Goal: Entertainment & Leisure: Browse casually

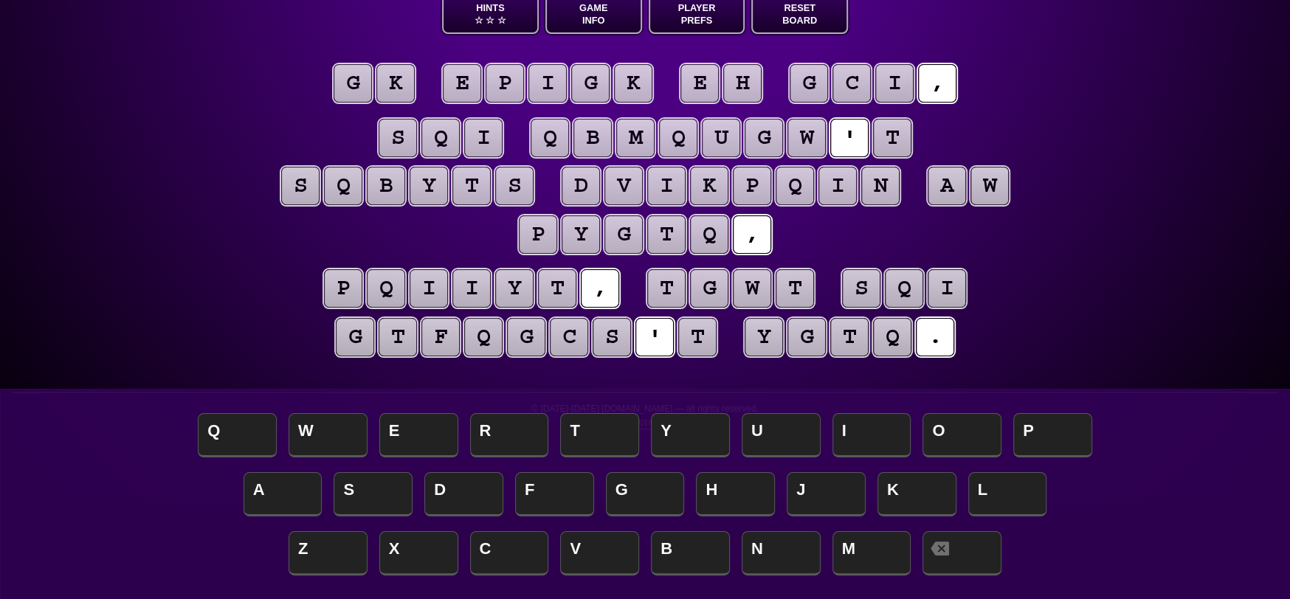
scroll to position [74, 0]
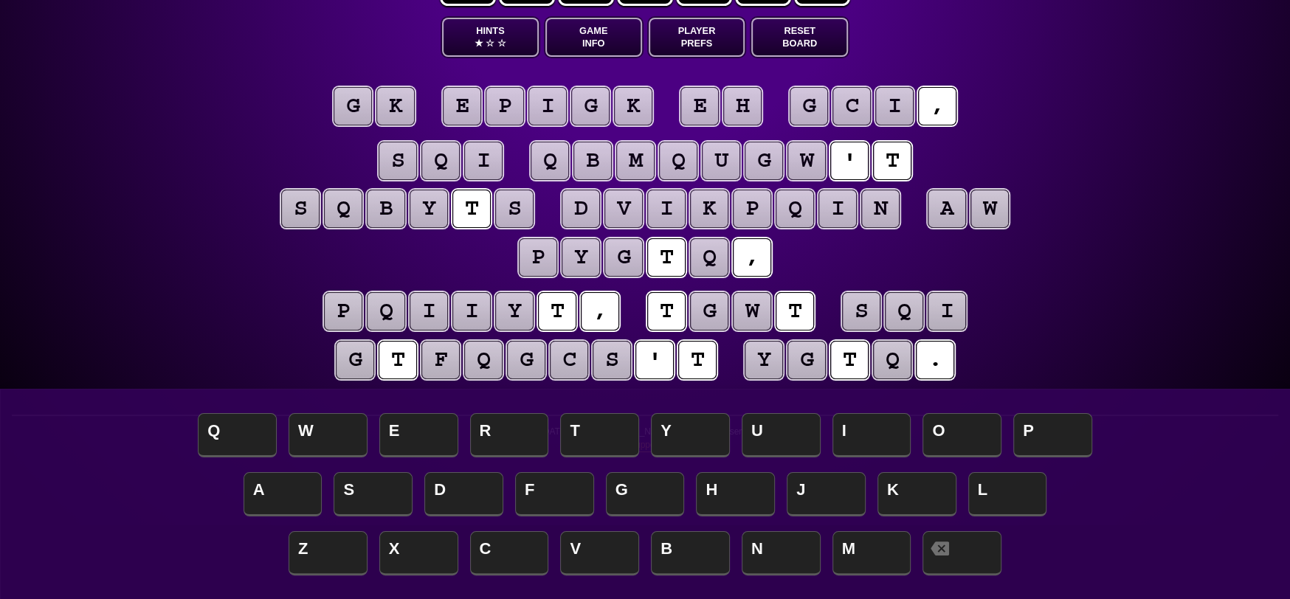
click at [359, 100] on puzzle-tile "g" at bounding box center [353, 106] width 38 height 38
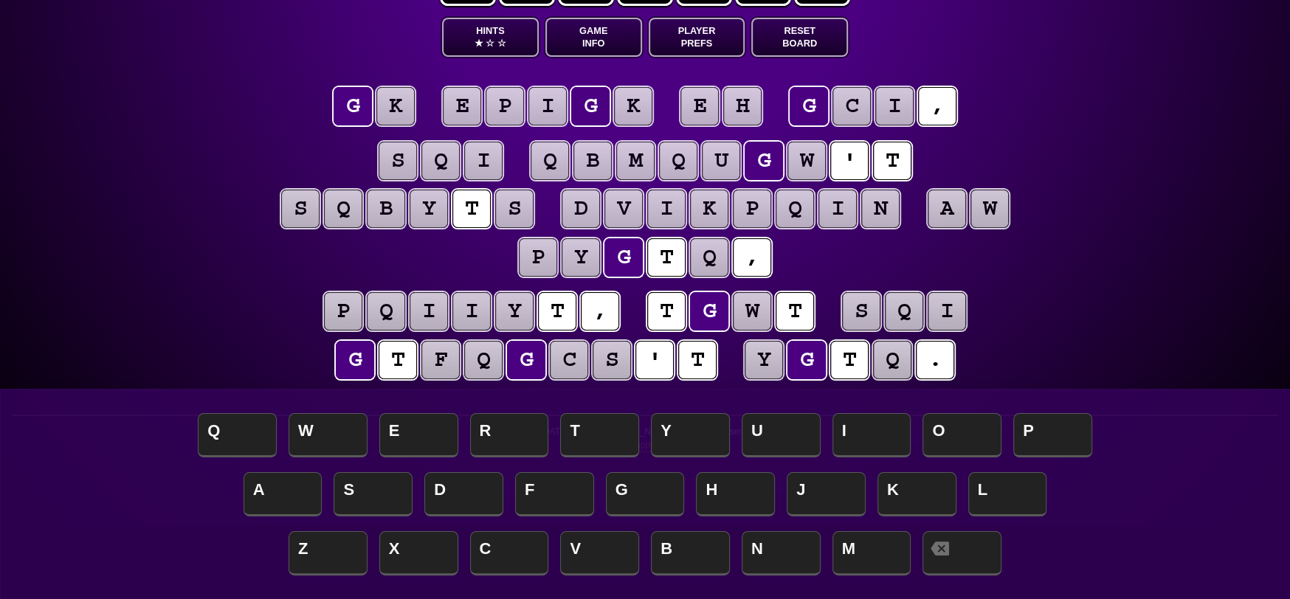
click at [706, 365] on puzzle-tile "t" at bounding box center [697, 360] width 38 height 38
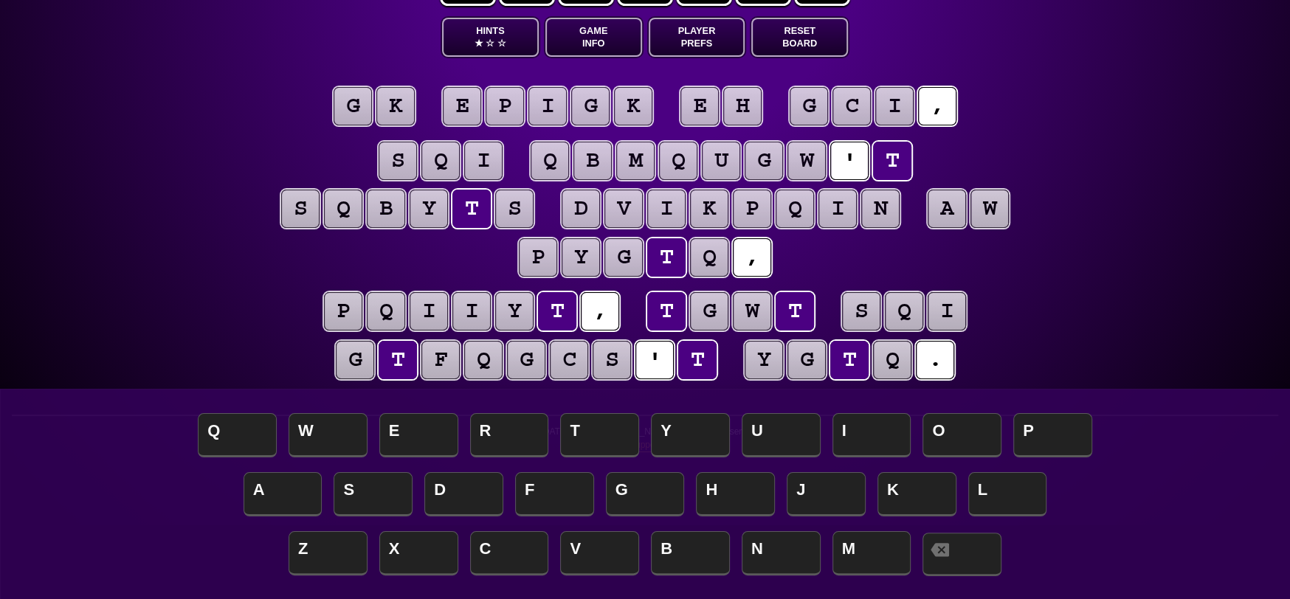
click at [966, 559] on span at bounding box center [962, 555] width 79 height 44
click at [600, 362] on puzzle-tile "s" at bounding box center [612, 360] width 38 height 38
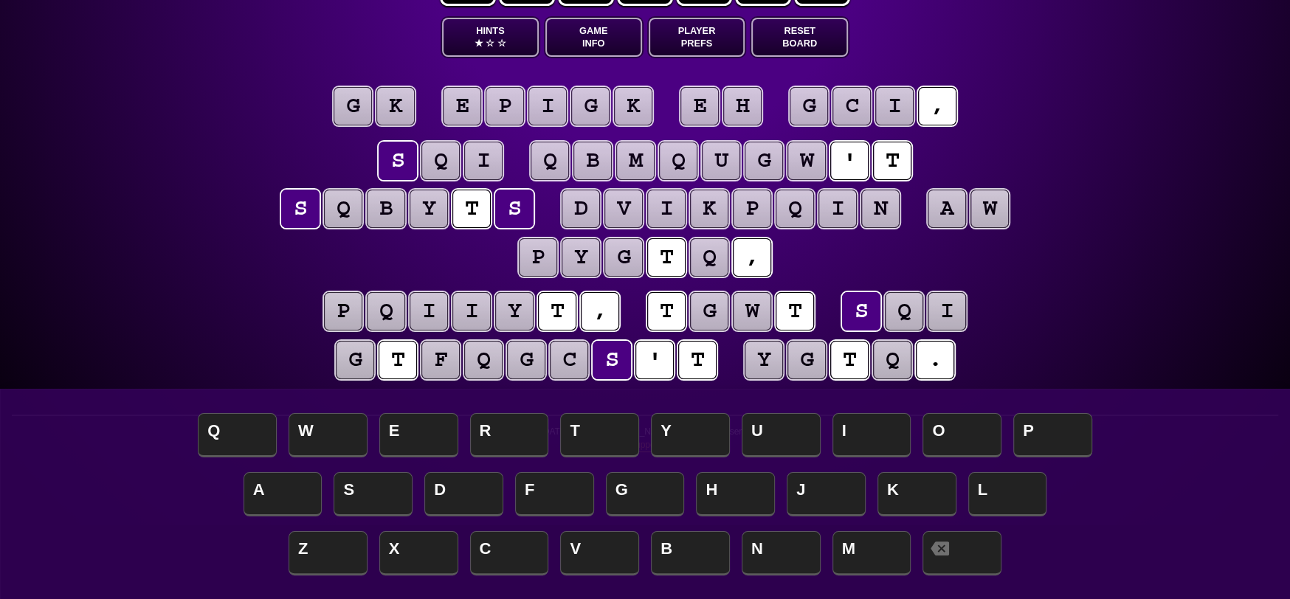
click at [707, 362] on puzzle-tile "t" at bounding box center [697, 360] width 38 height 38
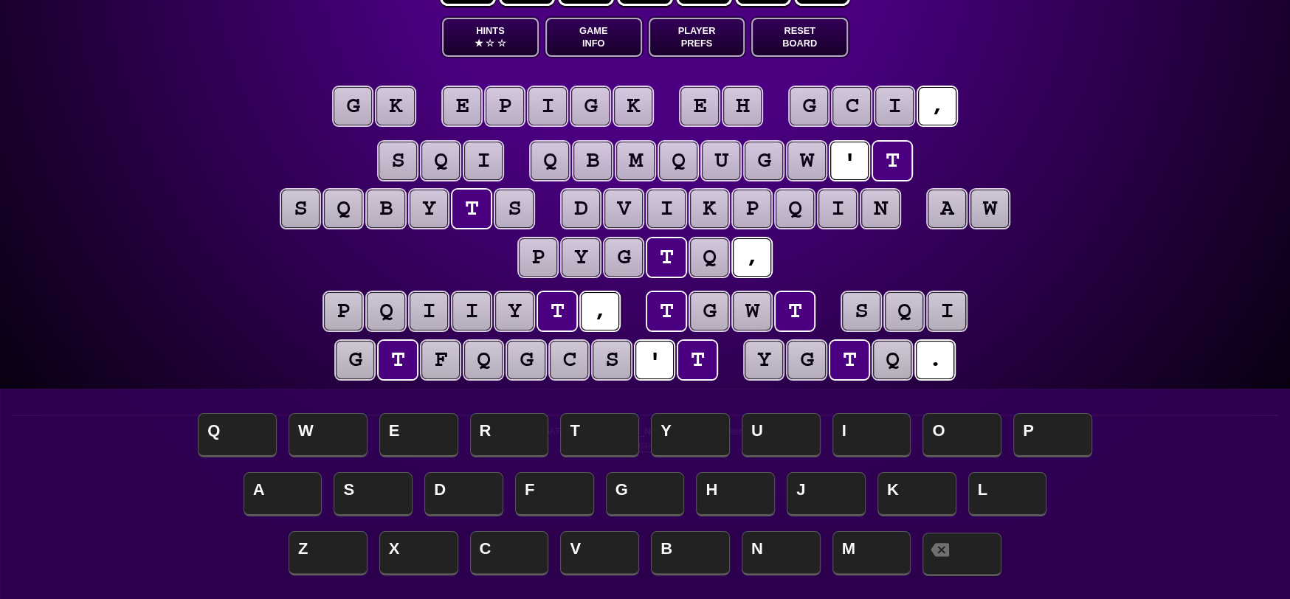
click at [968, 562] on span at bounding box center [962, 555] width 79 height 44
click at [356, 100] on puzzle-tile "g" at bounding box center [353, 106] width 38 height 38
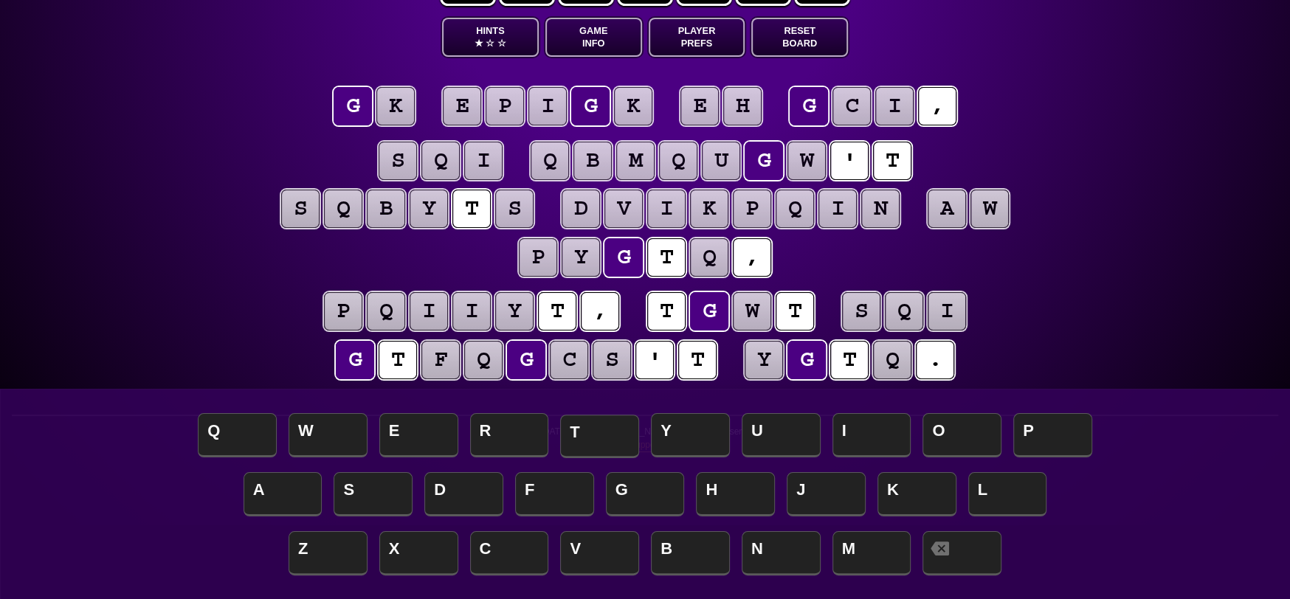
click at [596, 434] on span "T" at bounding box center [599, 437] width 79 height 44
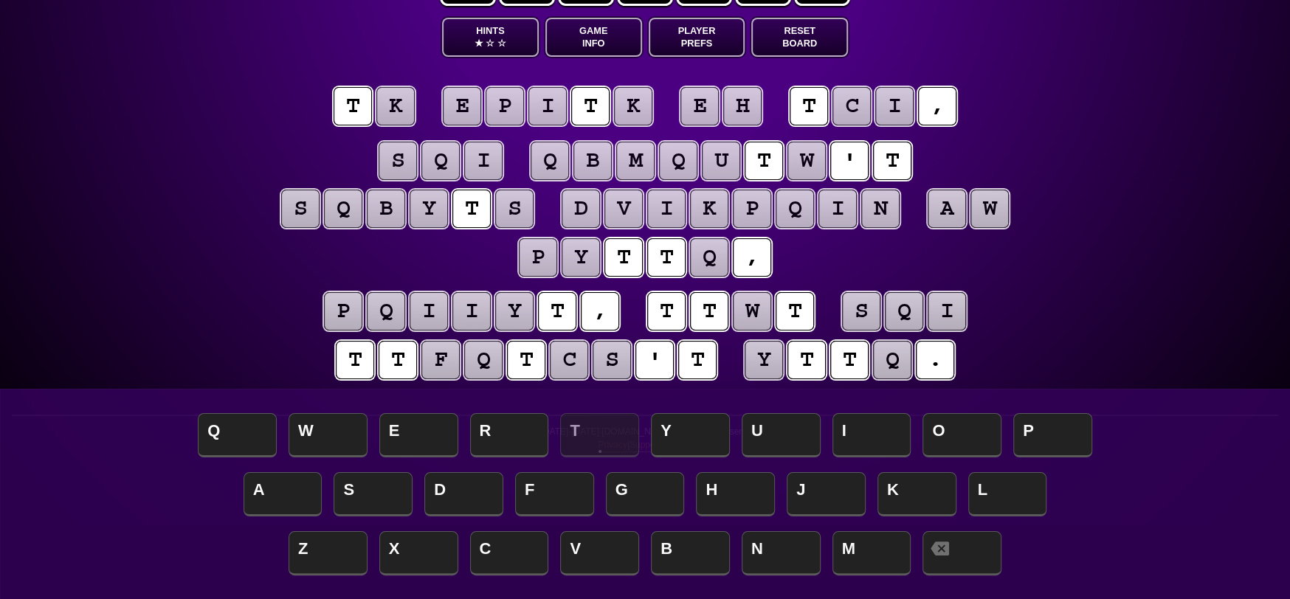
click at [629, 256] on puzzle-tile "t" at bounding box center [624, 257] width 38 height 38
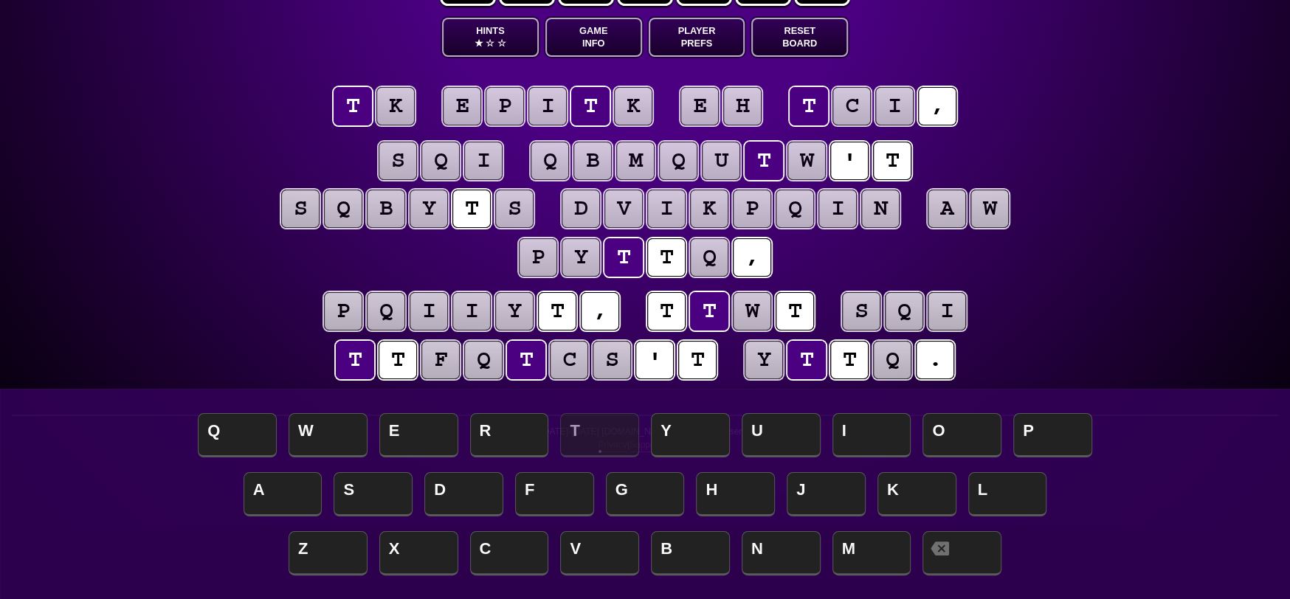
click at [681, 258] on puzzle-tile "t" at bounding box center [666, 257] width 38 height 38
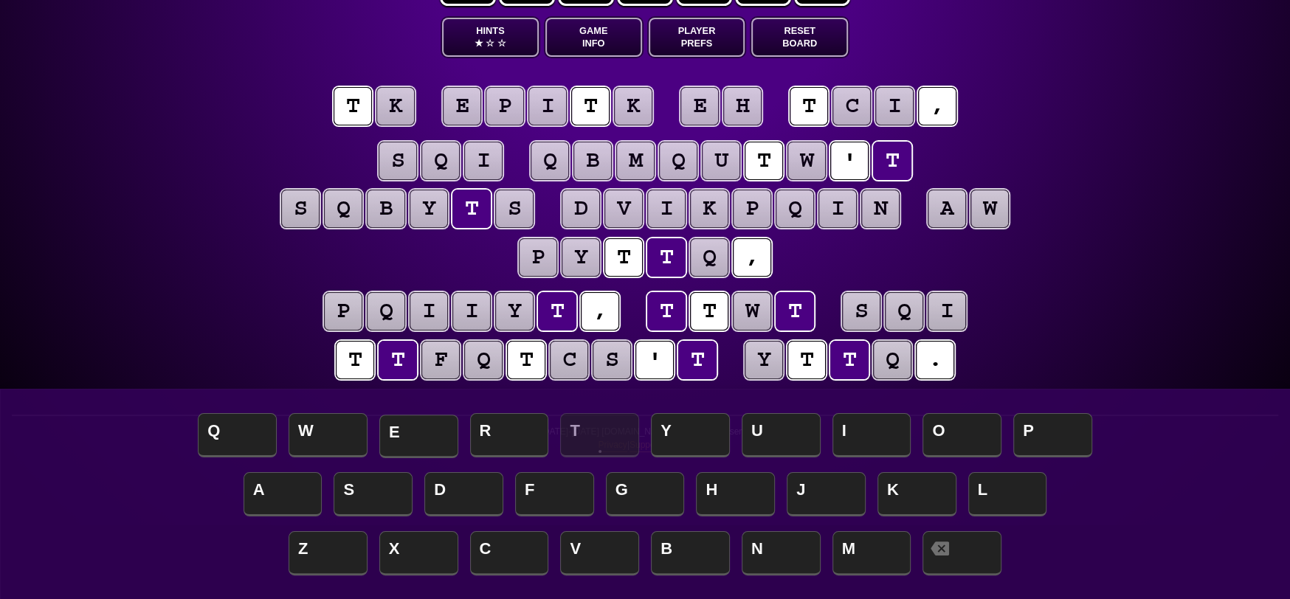
click at [434, 434] on span "E" at bounding box center [418, 437] width 79 height 44
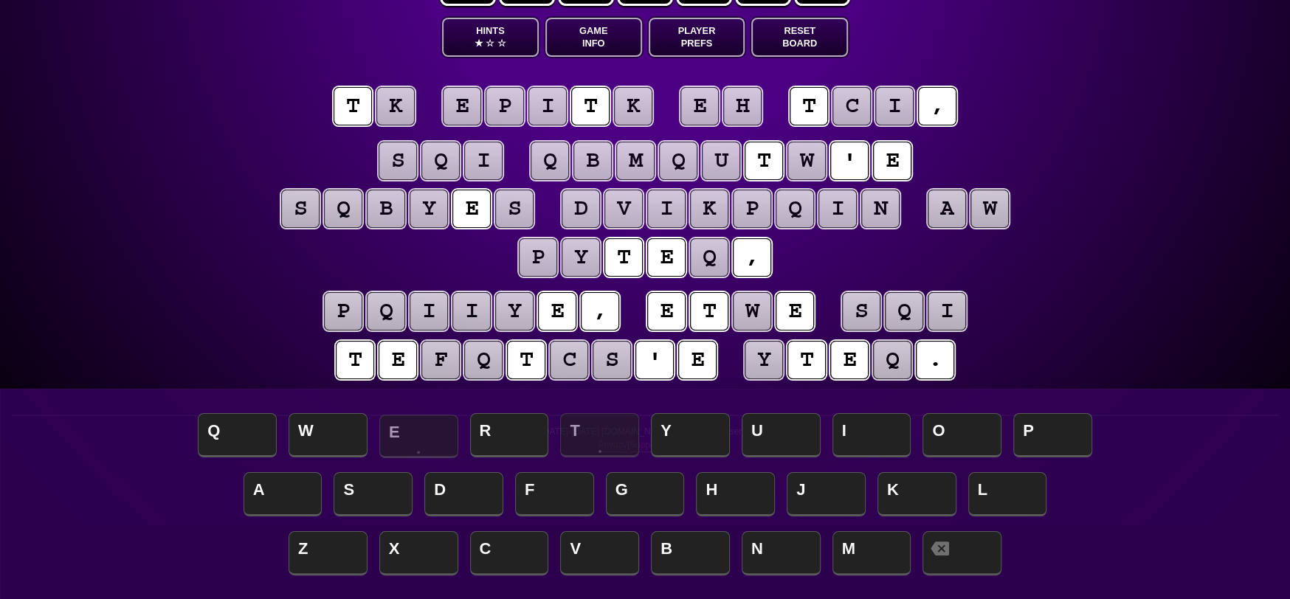
click at [436, 429] on span "E" at bounding box center [418, 437] width 79 height 44
click at [553, 304] on puzzle-tile "e" at bounding box center [557, 311] width 38 height 38
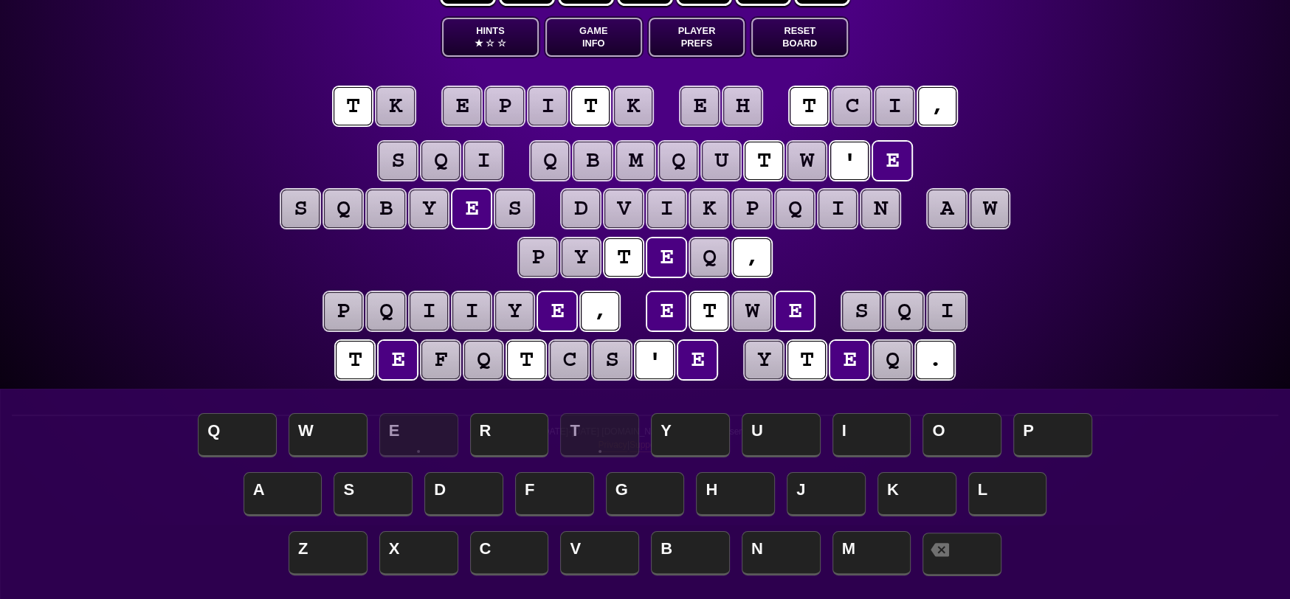
click at [996, 550] on span at bounding box center [962, 555] width 79 height 44
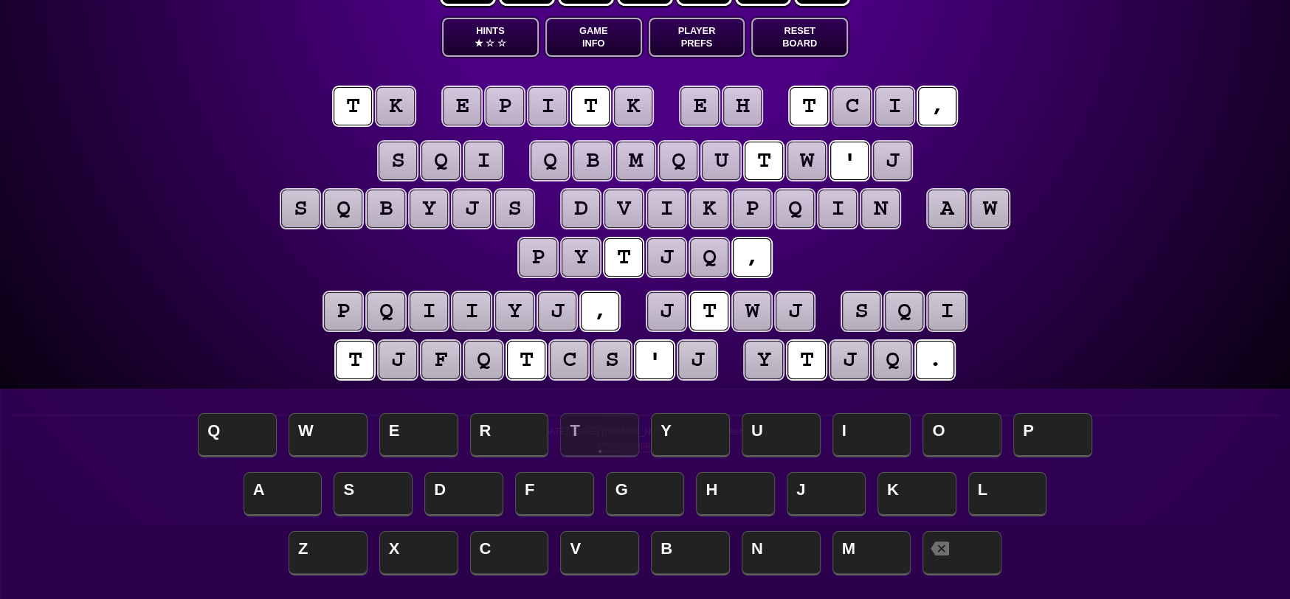
click at [408, 104] on puzzle-tile "k" at bounding box center [396, 106] width 38 height 38
click at [970, 445] on span "O" at bounding box center [962, 437] width 79 height 44
click at [712, 104] on puzzle-tile "e" at bounding box center [700, 106] width 38 height 38
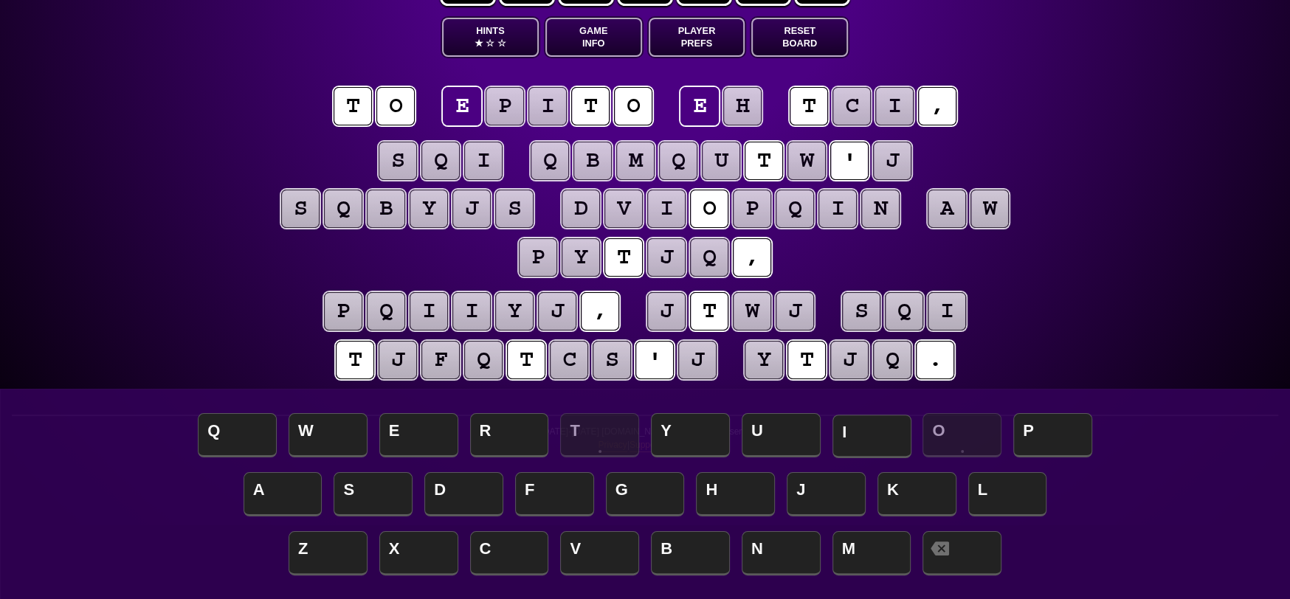
click at [892, 434] on span "I" at bounding box center [872, 437] width 79 height 44
click at [738, 107] on puzzle-tile "h" at bounding box center [742, 106] width 38 height 38
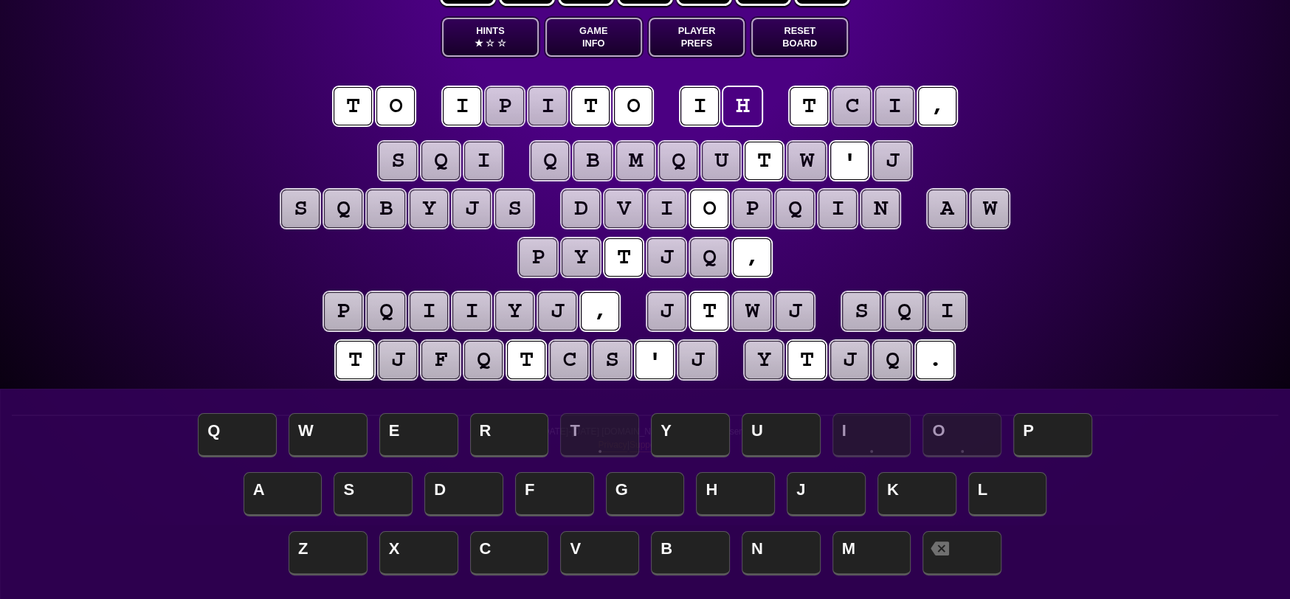
click at [390, 105] on puzzle-tile "o" at bounding box center [396, 106] width 38 height 38
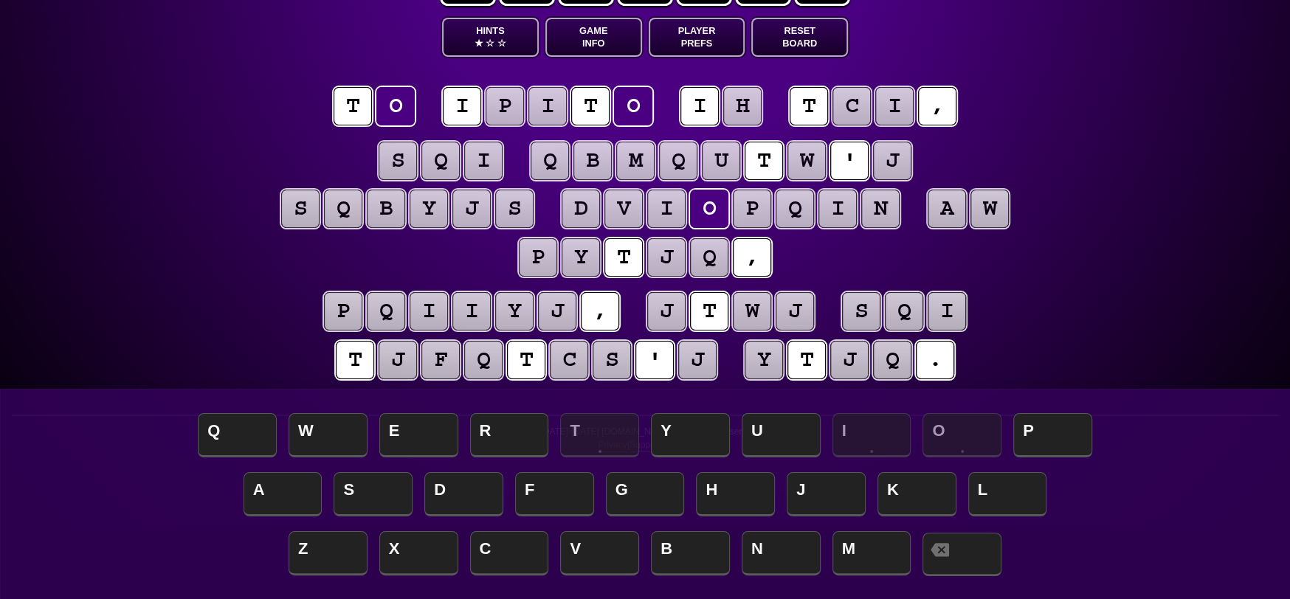
click at [968, 555] on span at bounding box center [962, 555] width 79 height 44
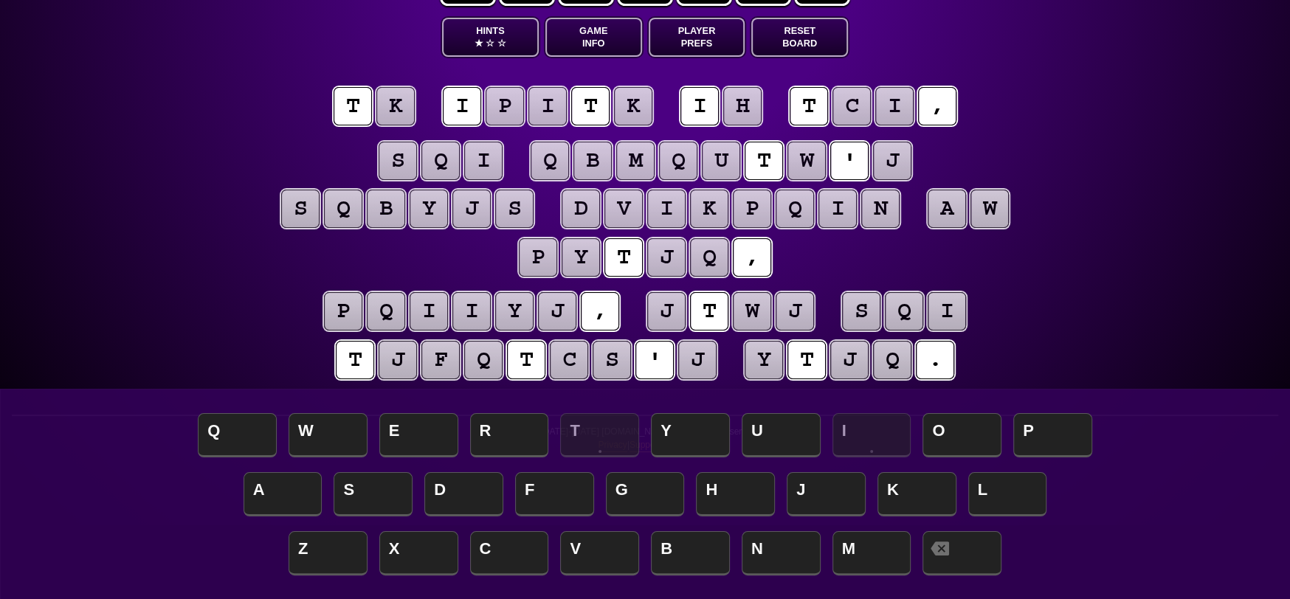
click at [363, 111] on puzzle-tile "t" at bounding box center [353, 106] width 38 height 38
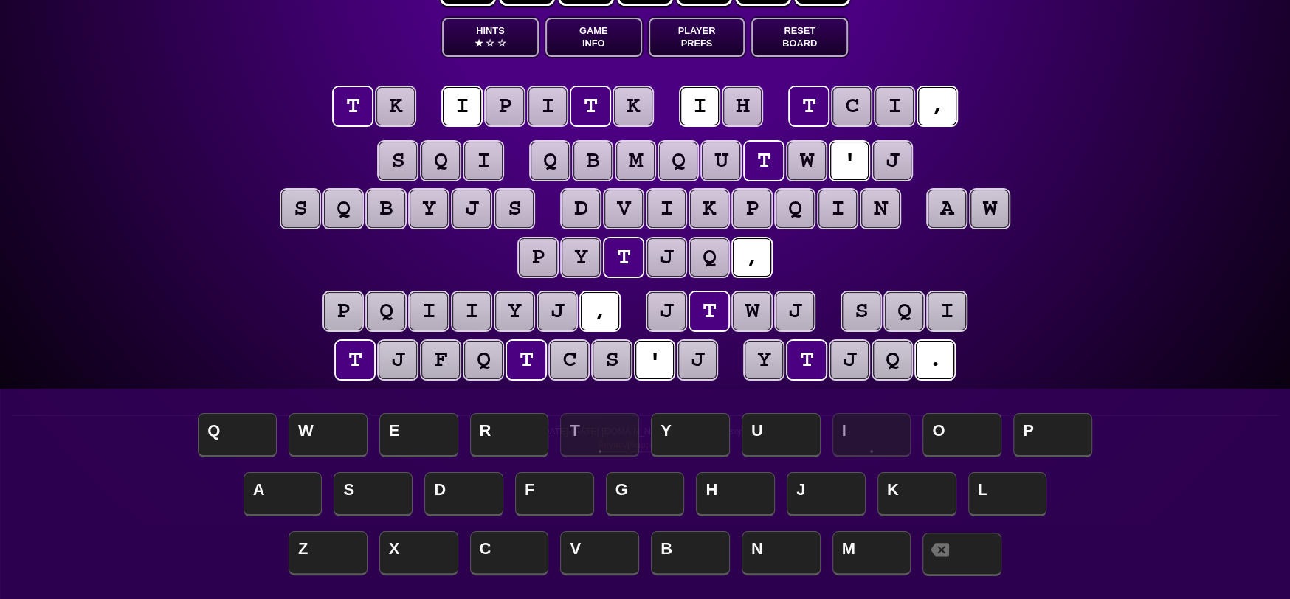
click at [954, 560] on span at bounding box center [962, 555] width 79 height 44
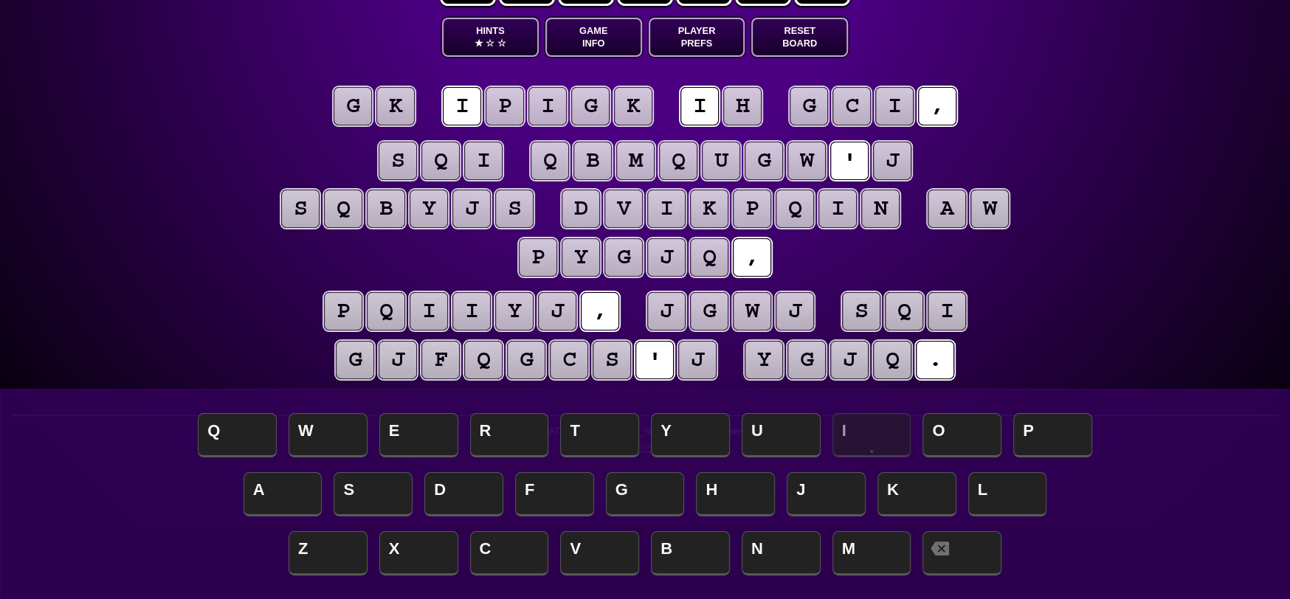
click at [363, 109] on puzzle-tile "g" at bounding box center [353, 106] width 38 height 38
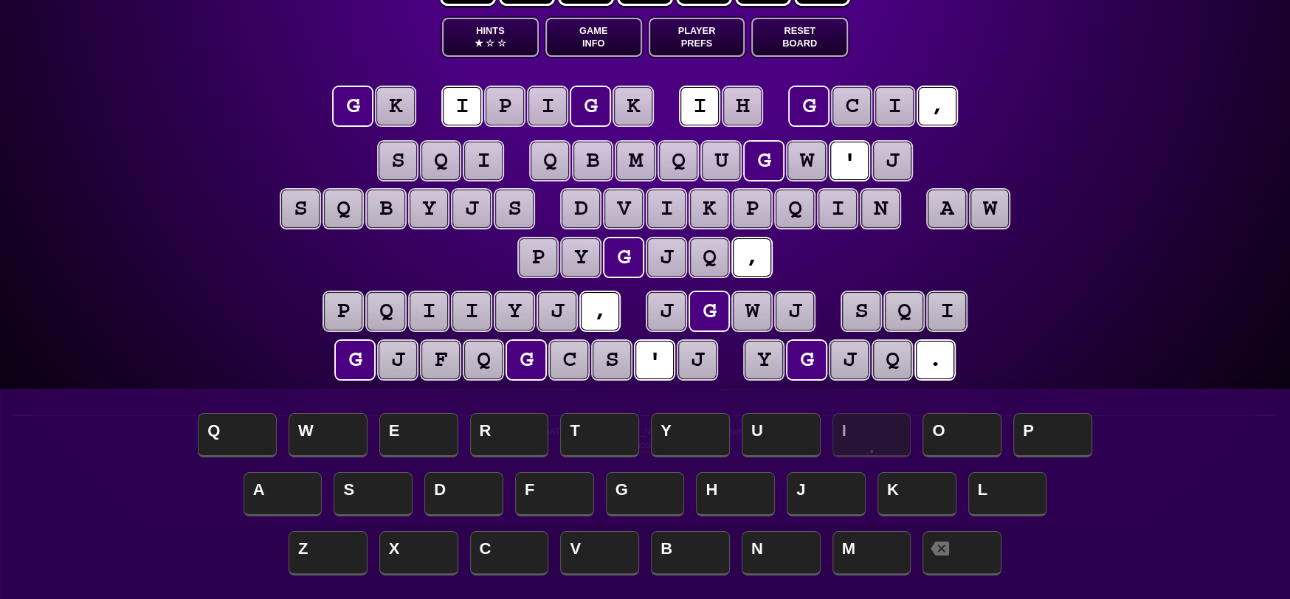
click at [406, 109] on puzzle-tile "k" at bounding box center [396, 106] width 38 height 38
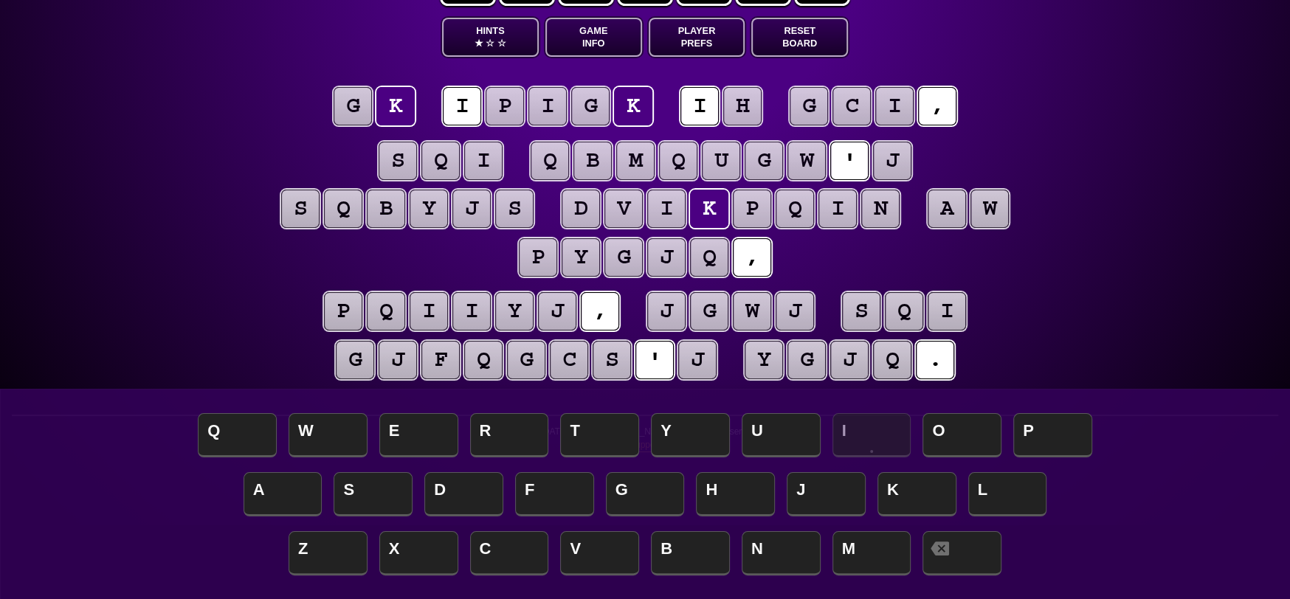
click at [356, 102] on puzzle-tile "g" at bounding box center [353, 106] width 38 height 38
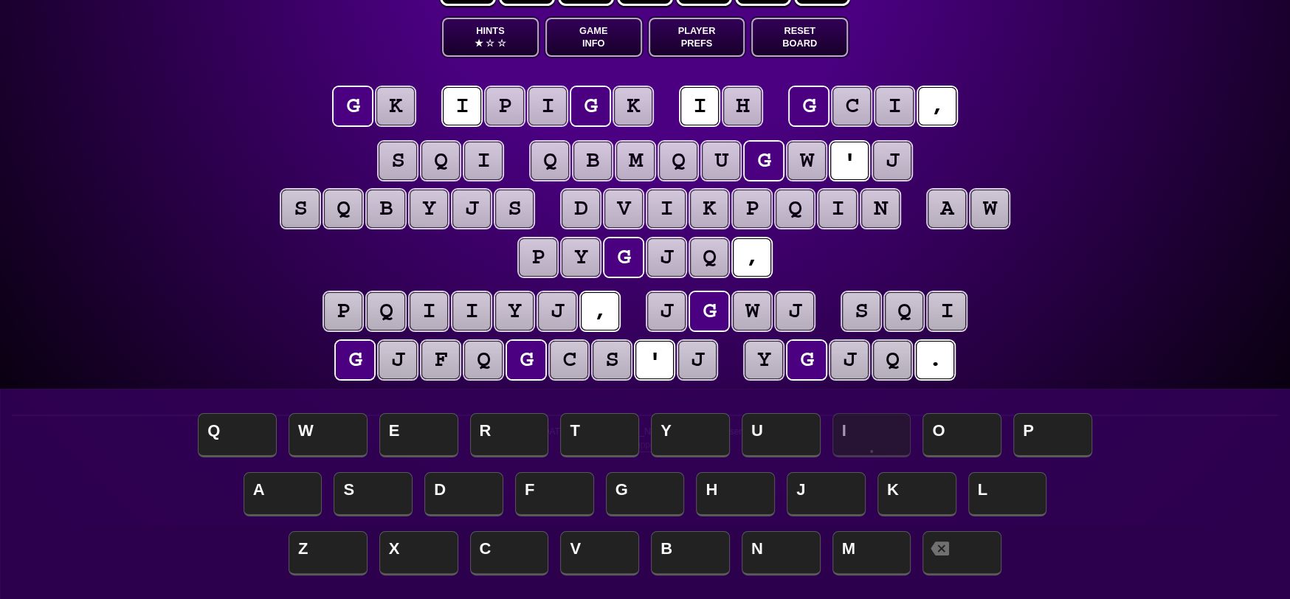
click at [403, 111] on puzzle-tile "k" at bounding box center [396, 106] width 38 height 38
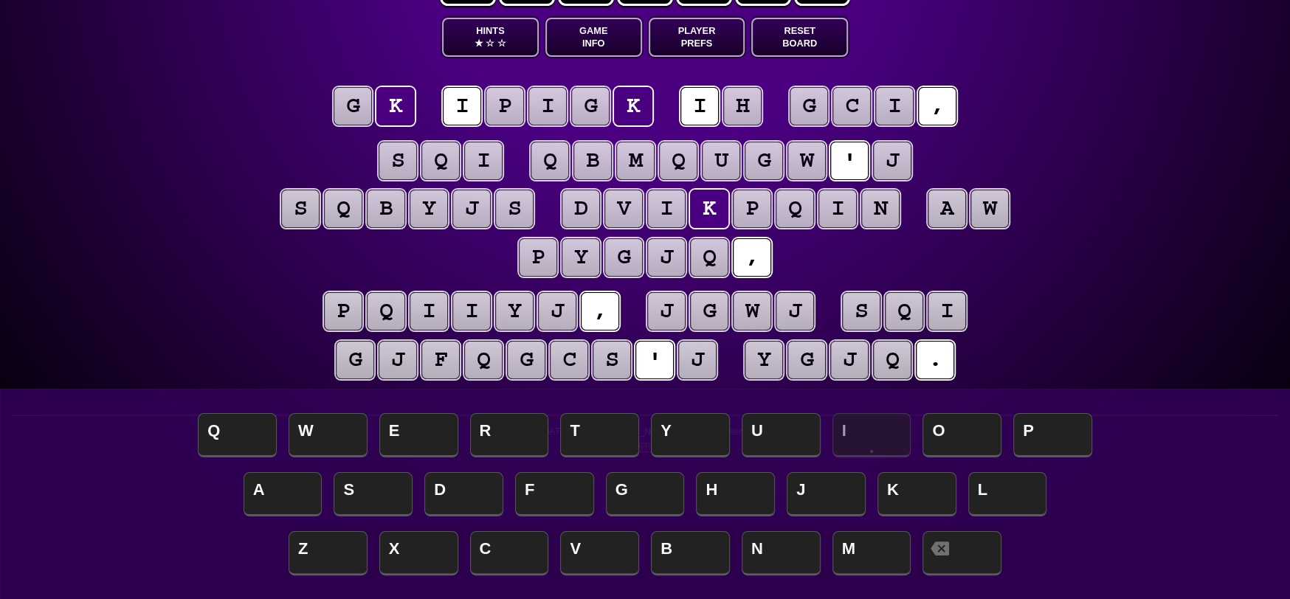
click at [347, 107] on puzzle-tile "g" at bounding box center [353, 106] width 38 height 38
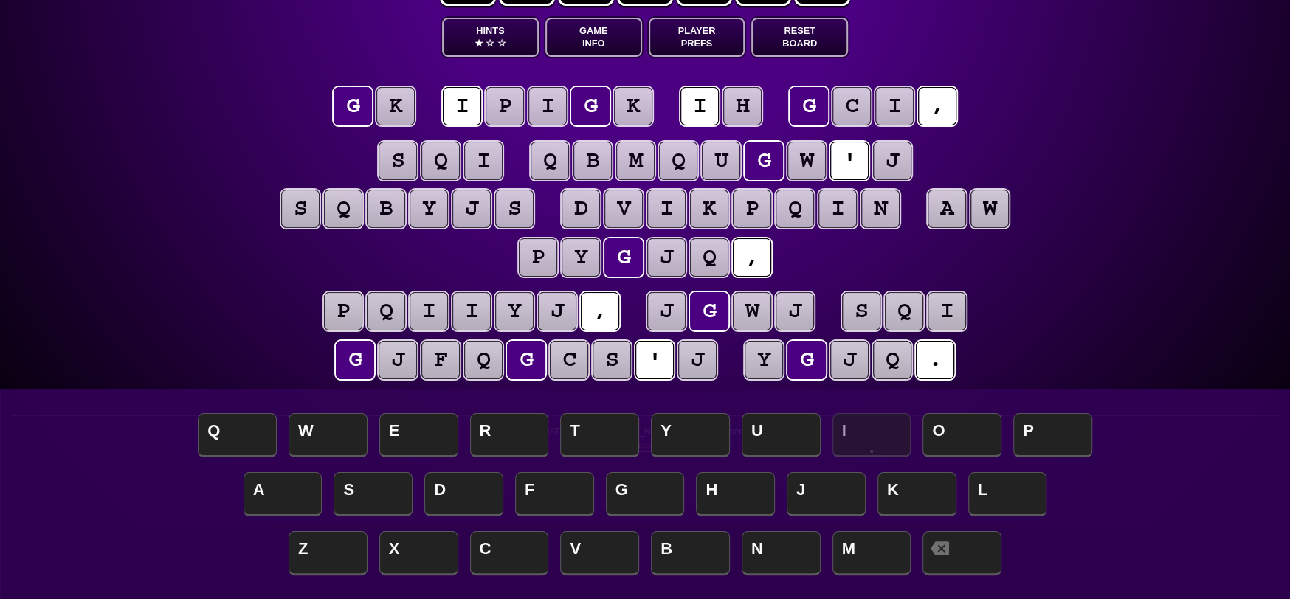
click at [373, 472] on div "A S D F G H J K L" at bounding box center [645, 496] width 1261 height 59
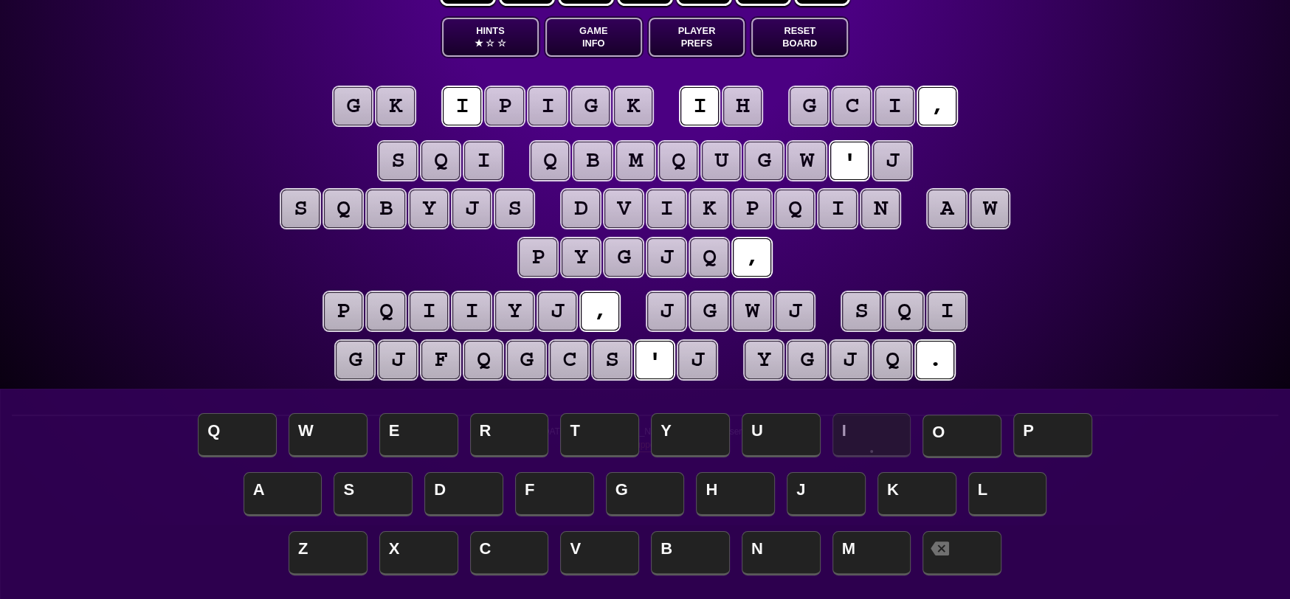
click at [975, 429] on span "O" at bounding box center [962, 437] width 79 height 44
click at [361, 111] on puzzle-tile "g" at bounding box center [353, 106] width 38 height 38
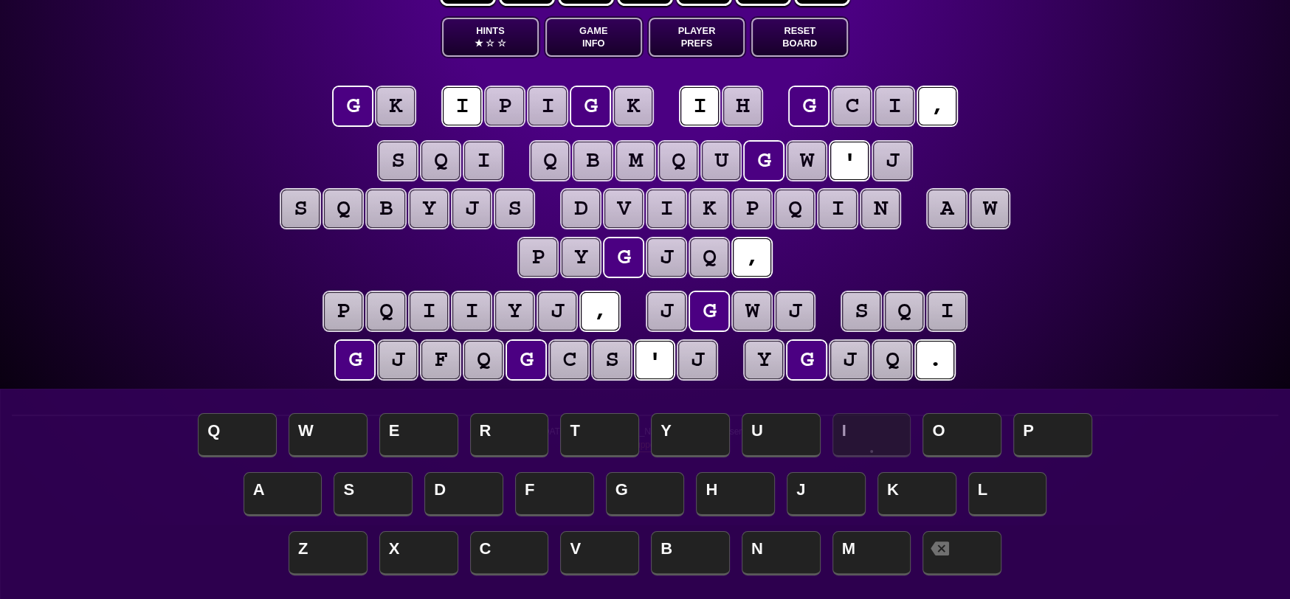
click at [396, 157] on puzzle-tile "s" at bounding box center [398, 161] width 38 height 38
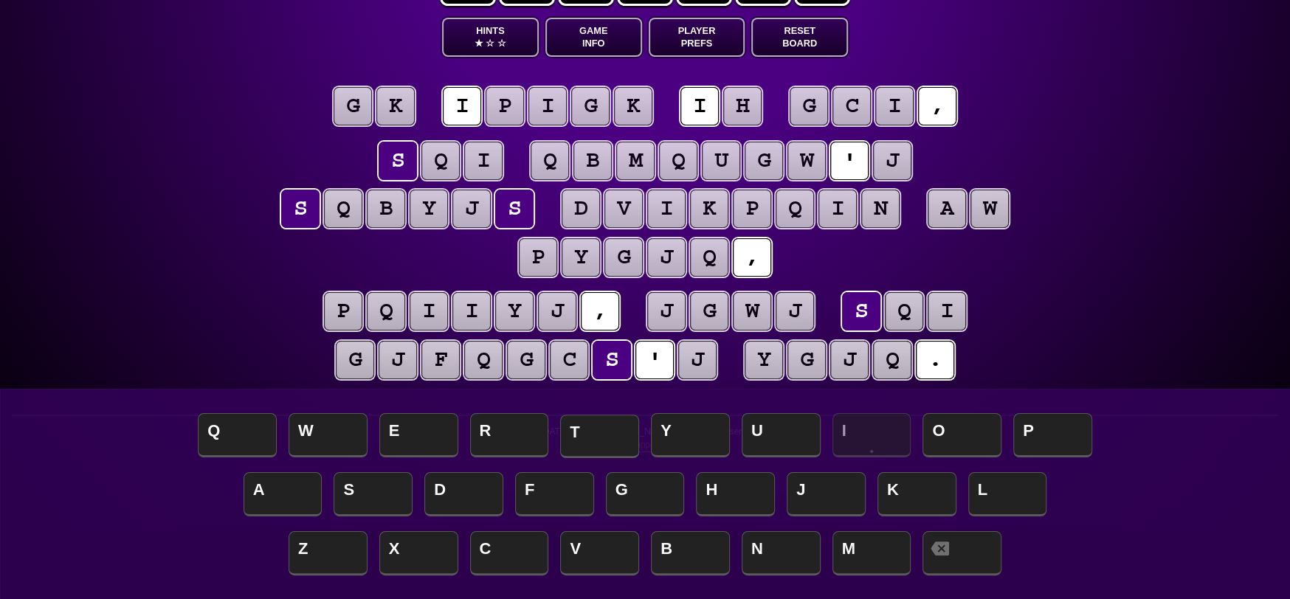
click at [596, 444] on span "T" at bounding box center [599, 437] width 79 height 44
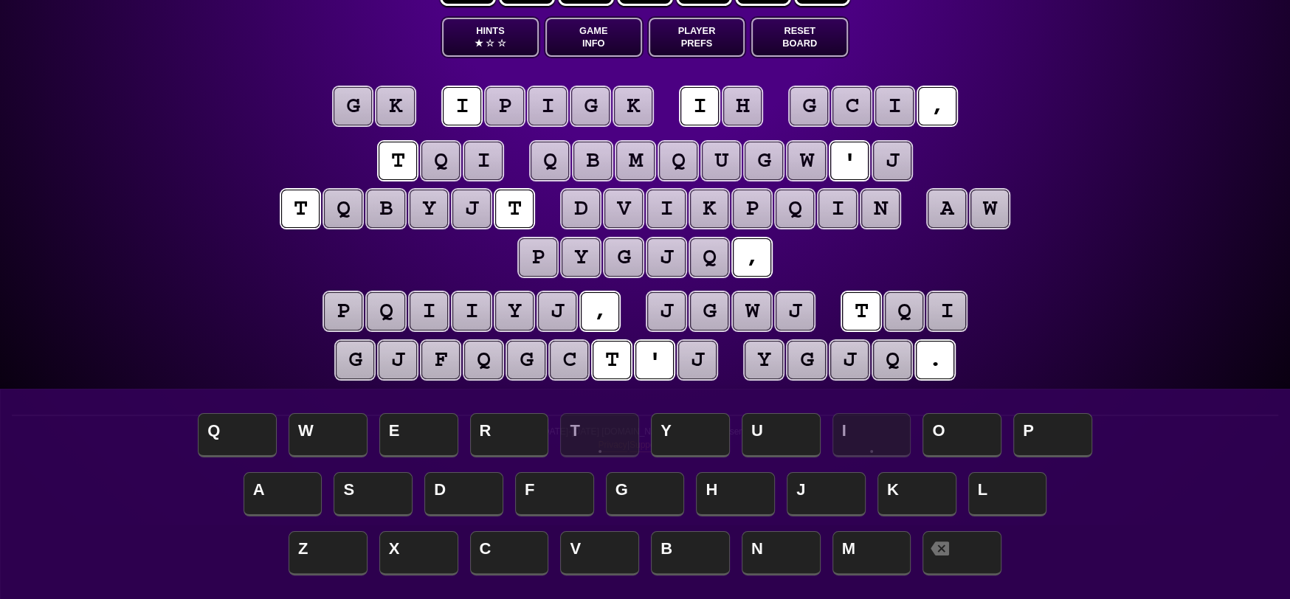
click at [444, 157] on puzzle-tile "q" at bounding box center [441, 161] width 38 height 38
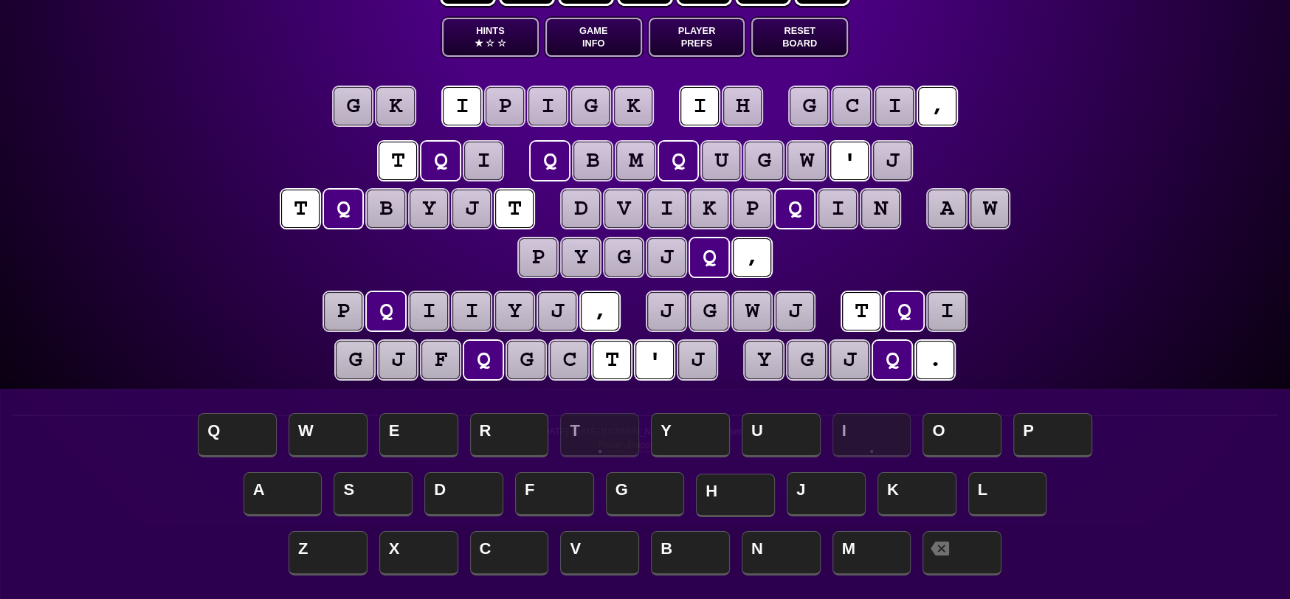
click at [733, 491] on span "H" at bounding box center [735, 496] width 79 height 44
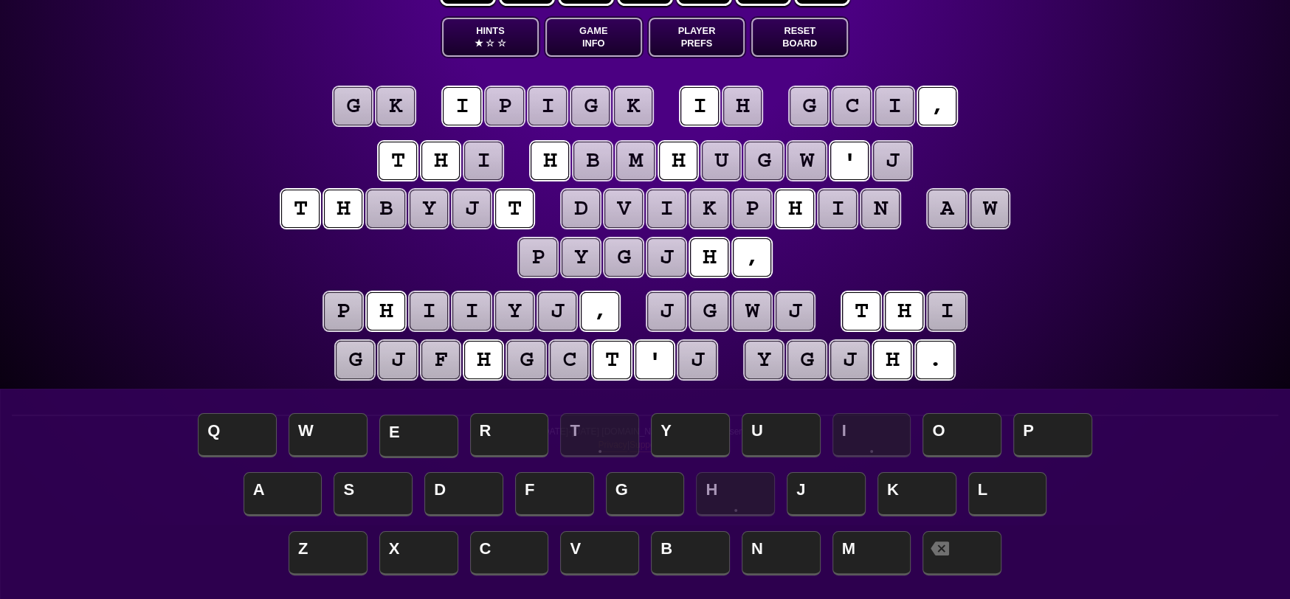
click at [408, 434] on span "E" at bounding box center [418, 437] width 79 height 44
click at [482, 164] on puzzle-tile "i" at bounding box center [483, 161] width 38 height 38
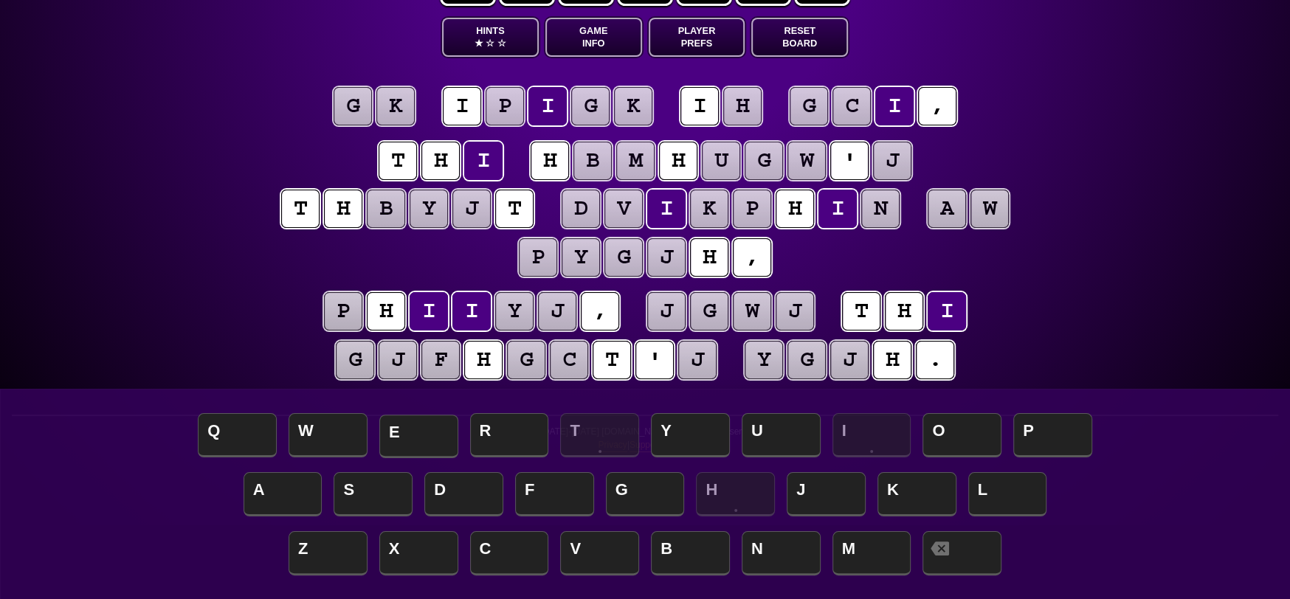
click at [425, 436] on span "E" at bounding box center [418, 437] width 79 height 44
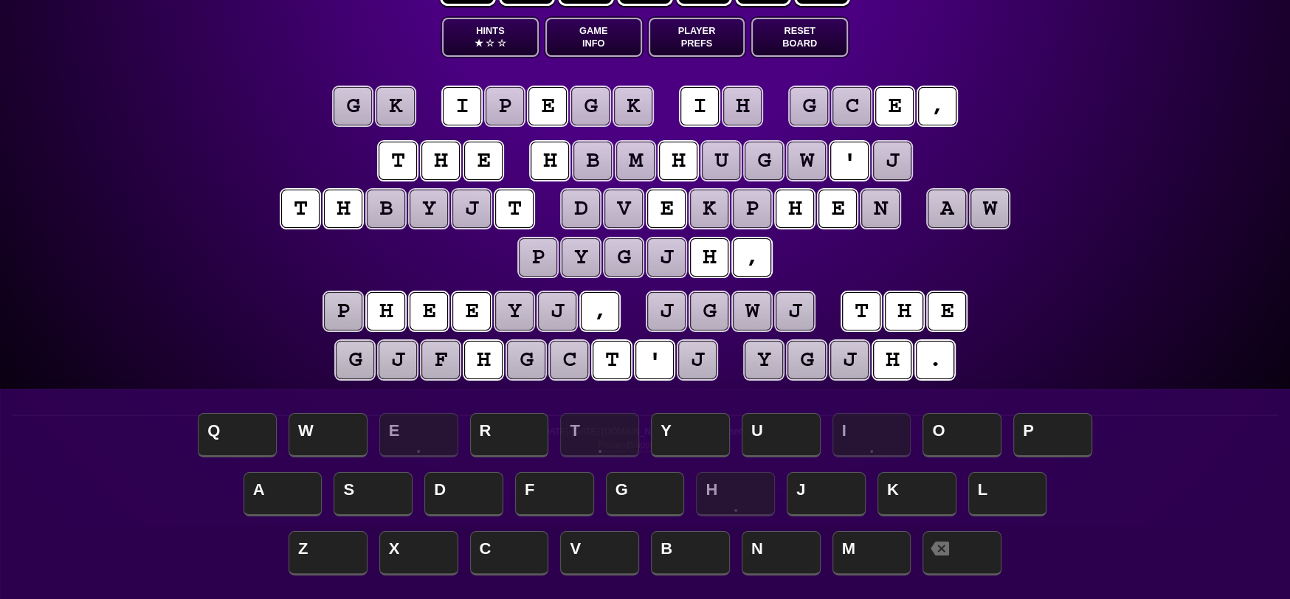
click at [508, 111] on puzzle-tile "p" at bounding box center [505, 106] width 38 height 38
click at [580, 111] on puzzle-tile "g" at bounding box center [590, 106] width 38 height 38
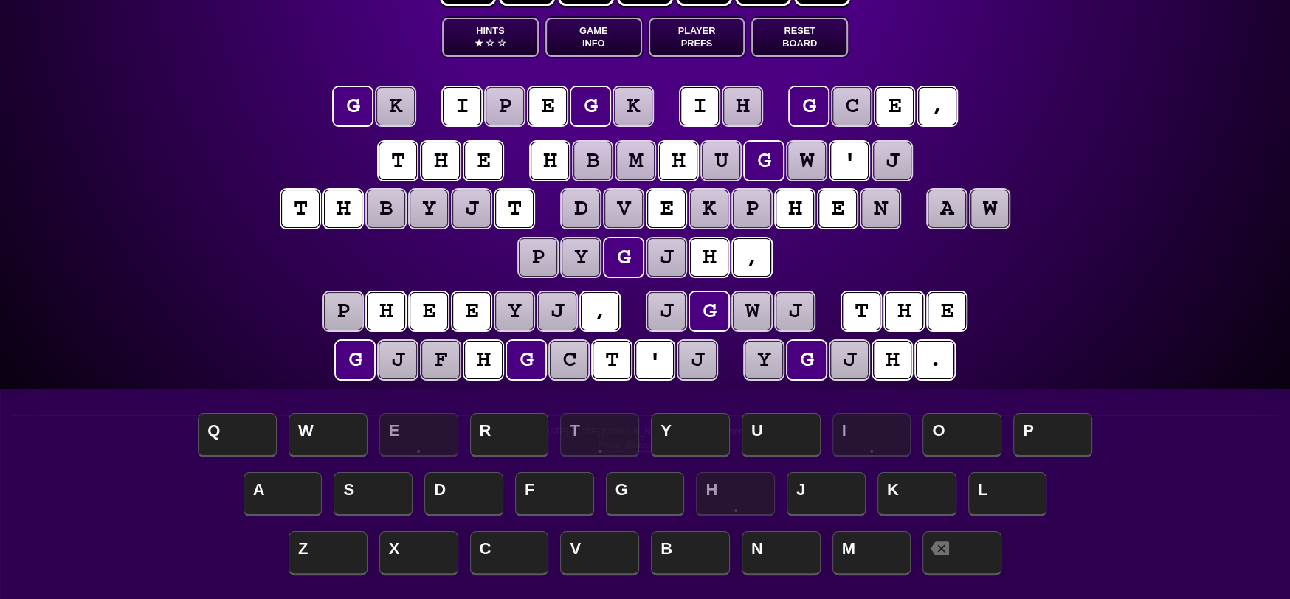
click at [503, 109] on puzzle-tile "p" at bounding box center [505, 106] width 38 height 38
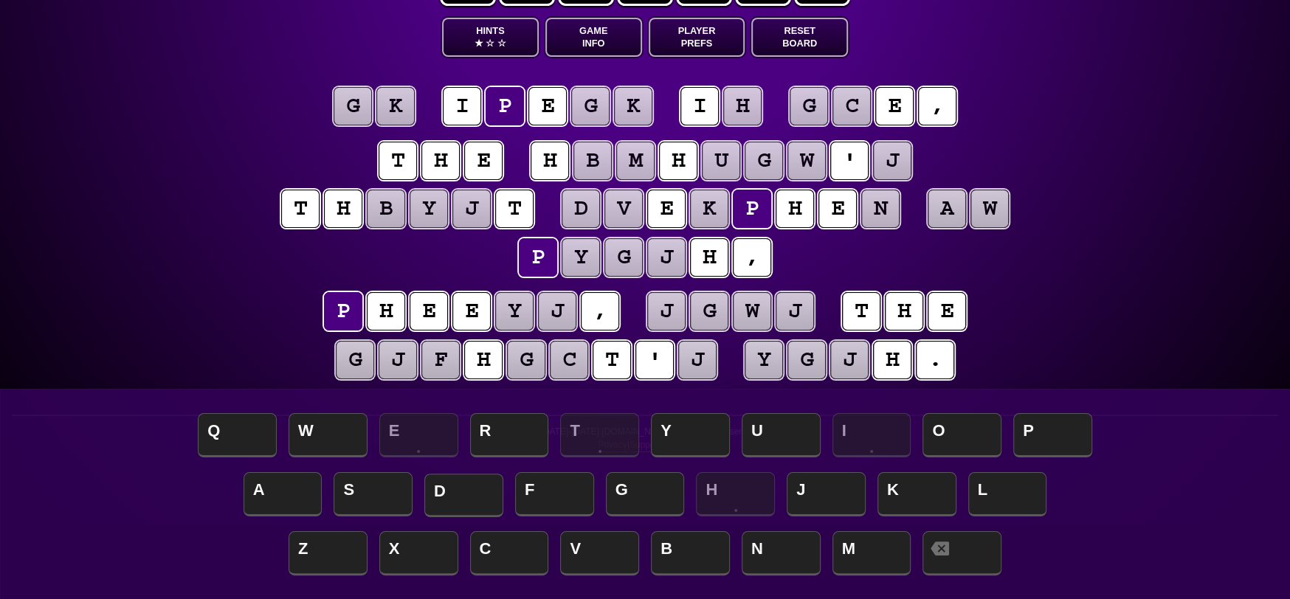
click at [477, 503] on span "D" at bounding box center [463, 496] width 79 height 44
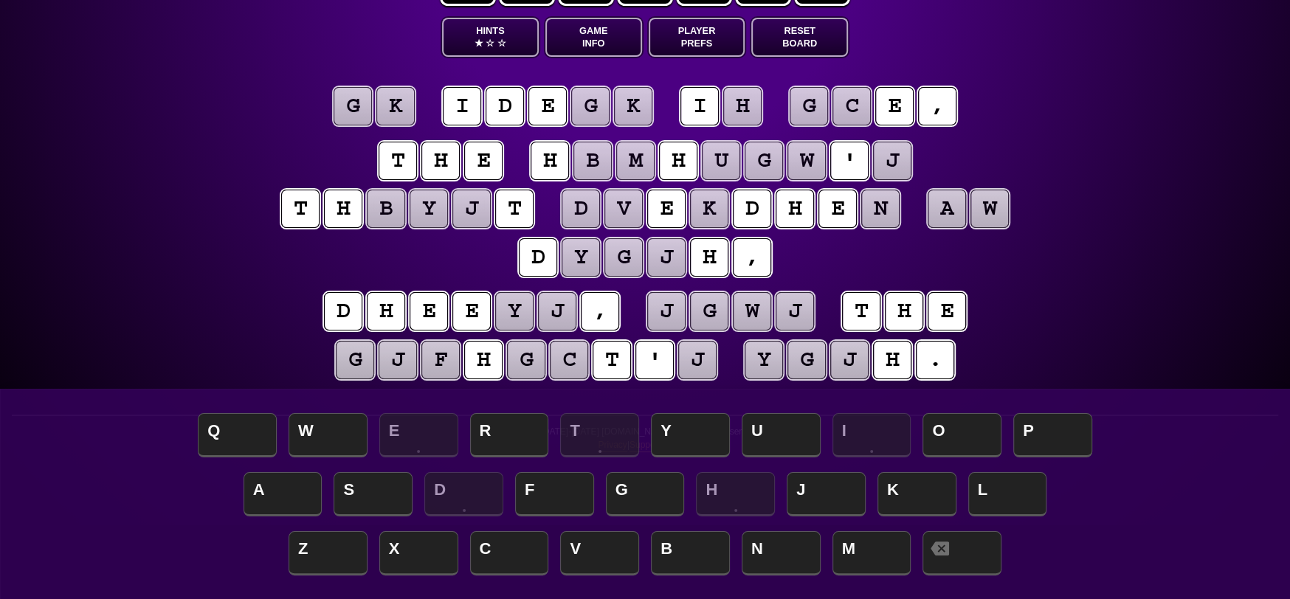
click at [588, 95] on puzzle-tile "g" at bounding box center [590, 106] width 38 height 38
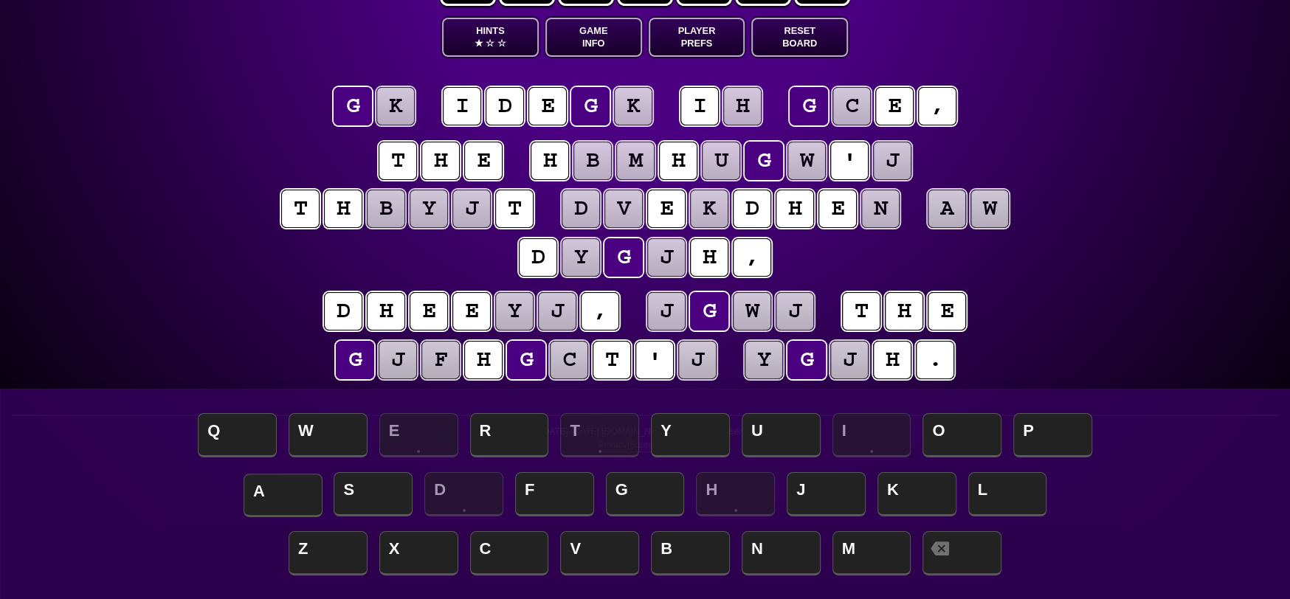
click at [300, 498] on span "A" at bounding box center [283, 496] width 79 height 44
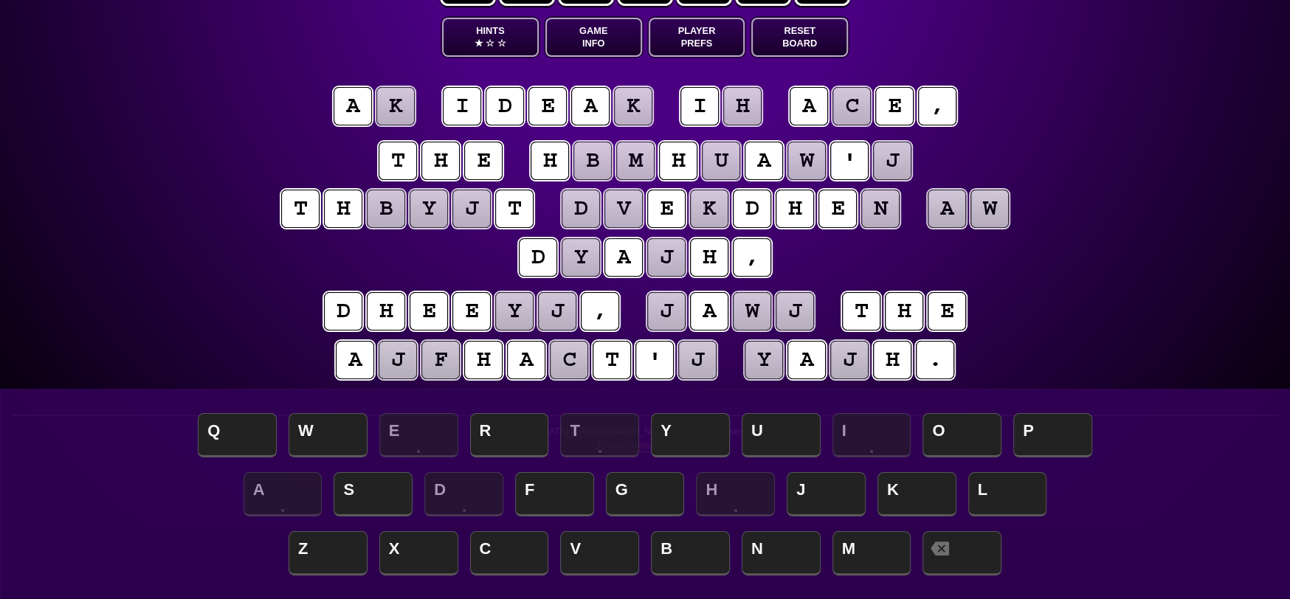
click at [653, 107] on puzzle-tile "k" at bounding box center [633, 106] width 38 height 38
click at [394, 488] on span "S" at bounding box center [373, 496] width 79 height 44
click at [750, 111] on puzzle-tile "h" at bounding box center [742, 106] width 38 height 38
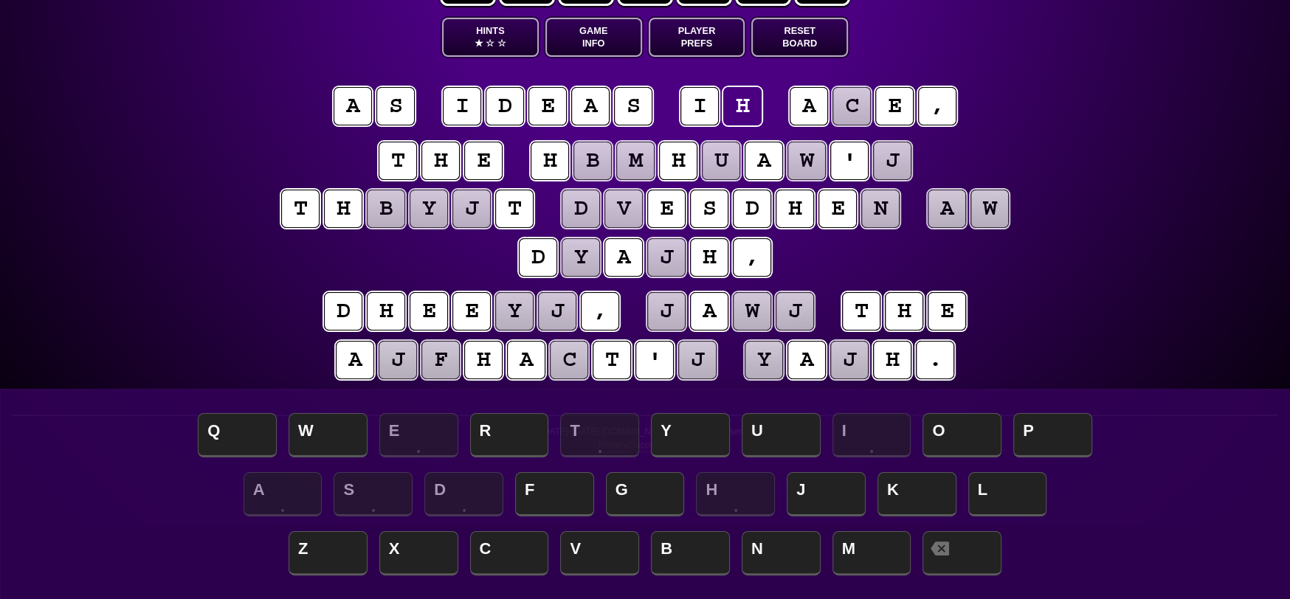
click at [512, 102] on puzzle-tile "d" at bounding box center [505, 106] width 38 height 38
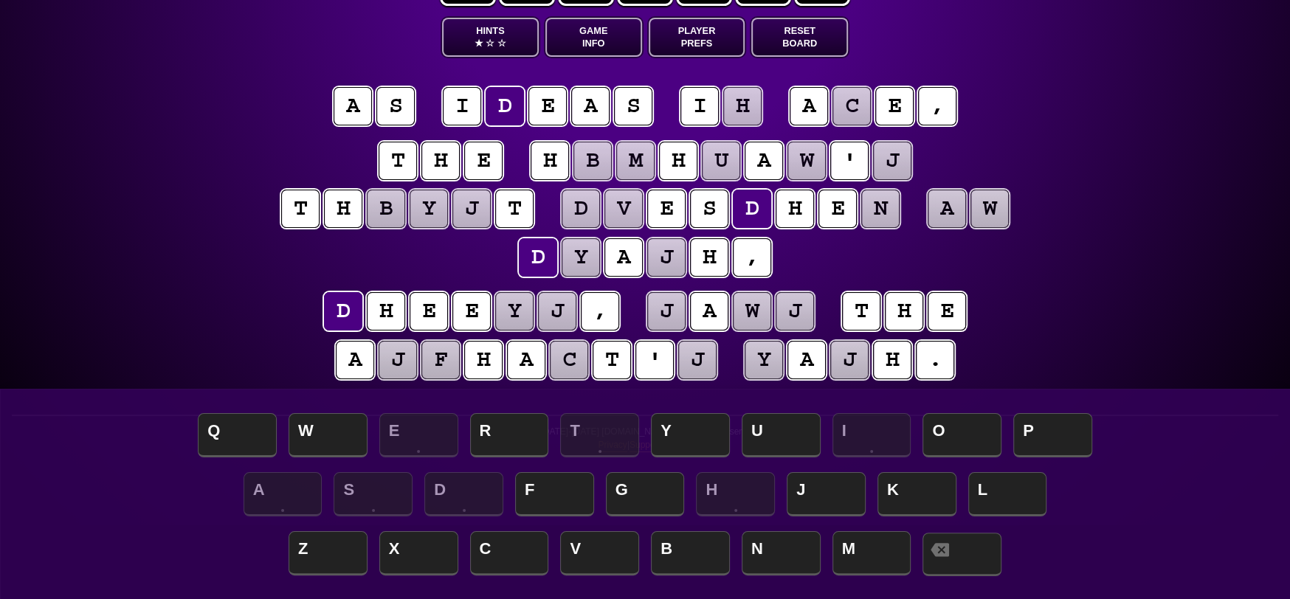
click at [968, 560] on span at bounding box center [962, 555] width 79 height 44
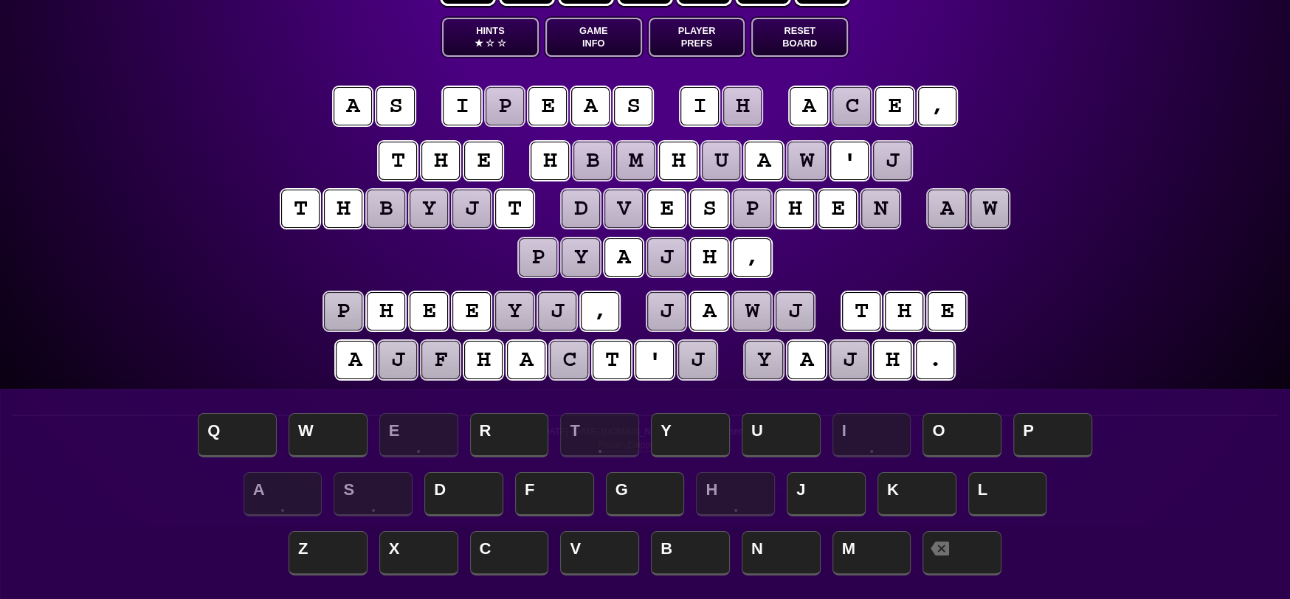
click at [359, 303] on puzzle-tile "p" at bounding box center [343, 311] width 38 height 38
click at [465, 109] on puzzle-tile "i" at bounding box center [462, 106] width 38 height 38
click at [977, 550] on span at bounding box center [962, 555] width 79 height 44
click at [347, 296] on puzzle-tile "p" at bounding box center [343, 311] width 38 height 38
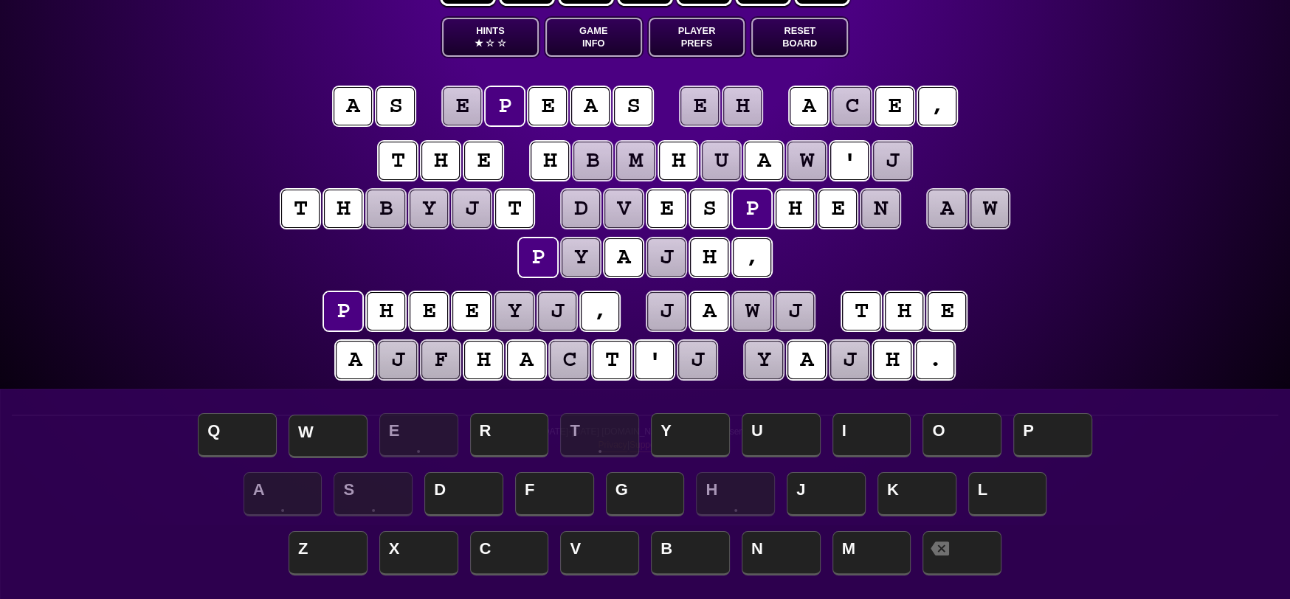
click at [352, 419] on span "W" at bounding box center [328, 437] width 79 height 44
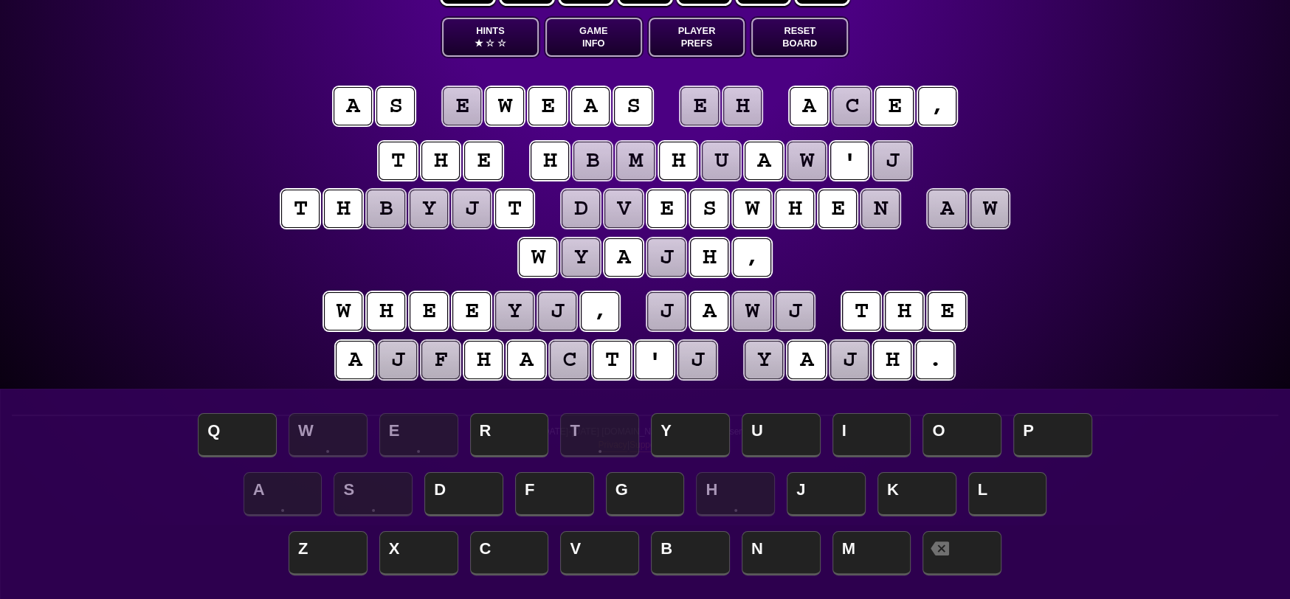
click at [515, 312] on puzzle-tile "y" at bounding box center [514, 311] width 38 height 38
click at [1015, 505] on span "L" at bounding box center [1008, 496] width 79 height 44
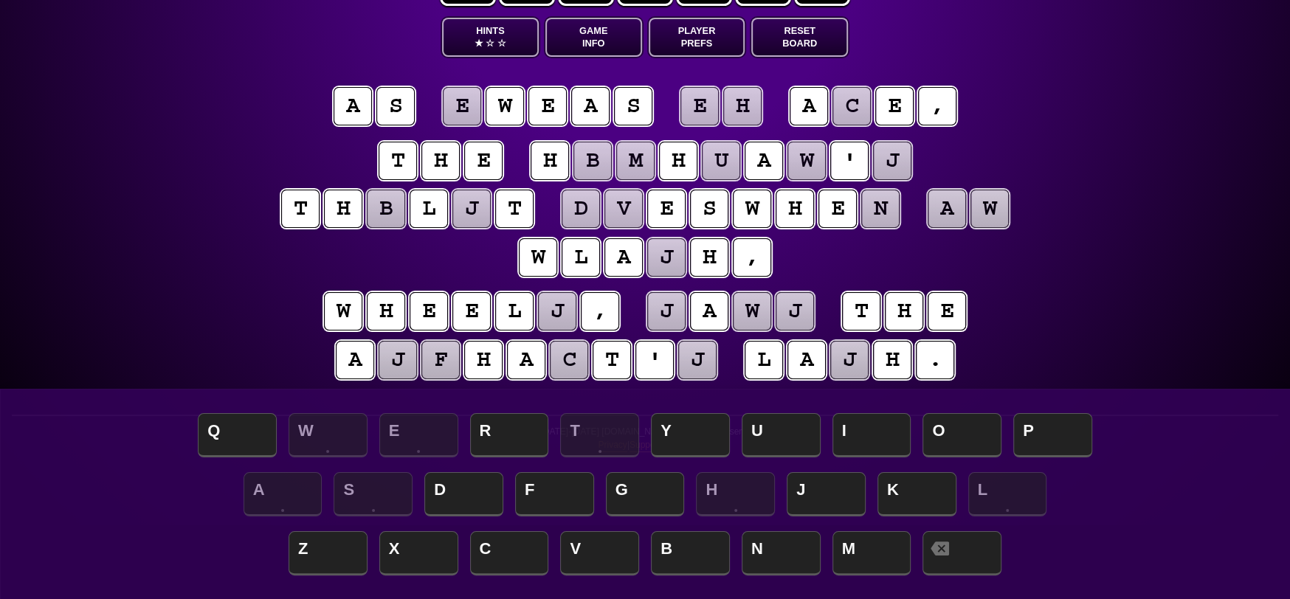
click at [553, 315] on puzzle-tile "j" at bounding box center [557, 311] width 38 height 38
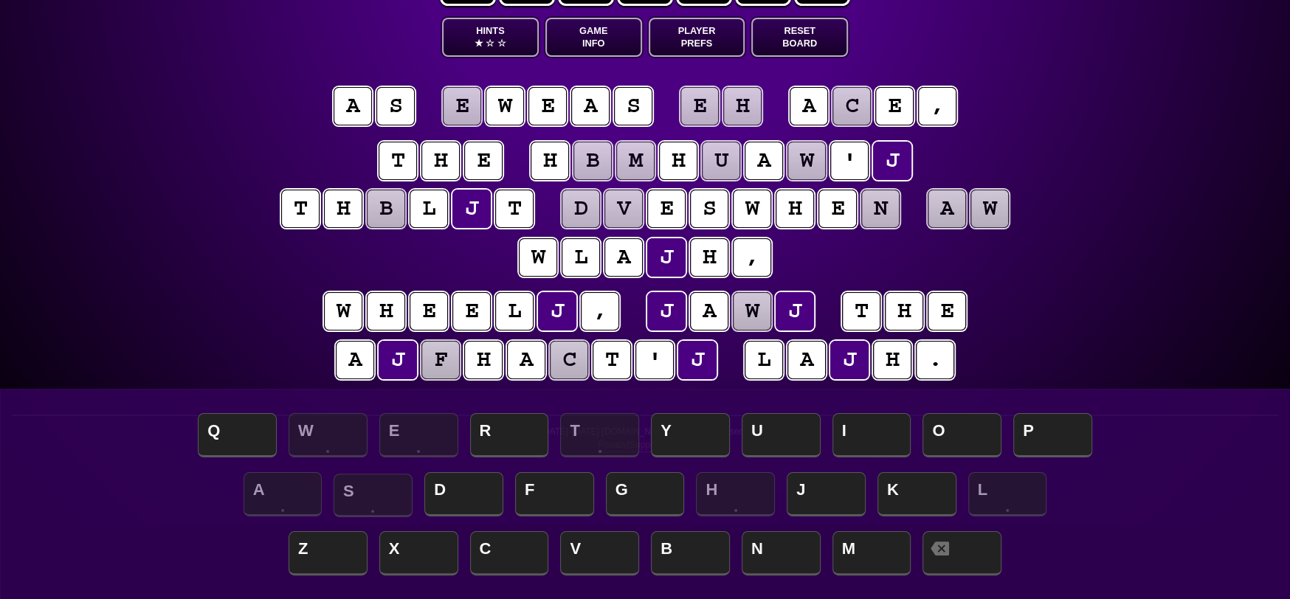
click at [371, 498] on span "S" at bounding box center [373, 496] width 79 height 44
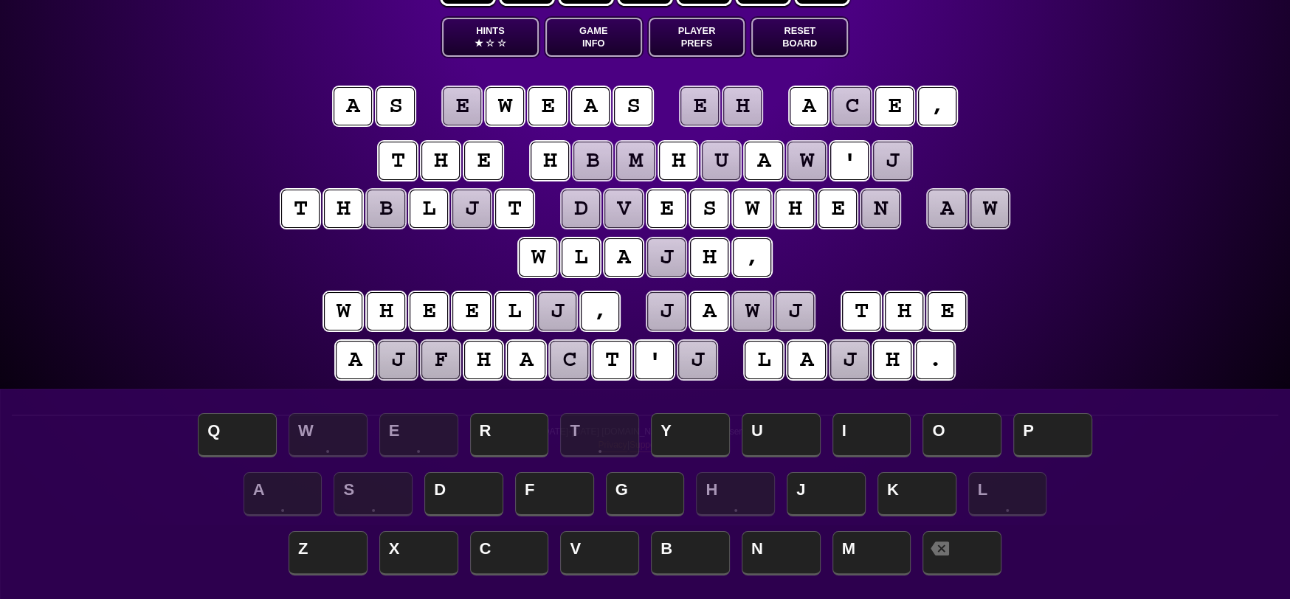
click at [399, 95] on puzzle-tile "s" at bounding box center [396, 106] width 38 height 38
click at [944, 562] on span at bounding box center [962, 555] width 79 height 44
click at [560, 315] on puzzle-tile "j" at bounding box center [557, 311] width 38 height 38
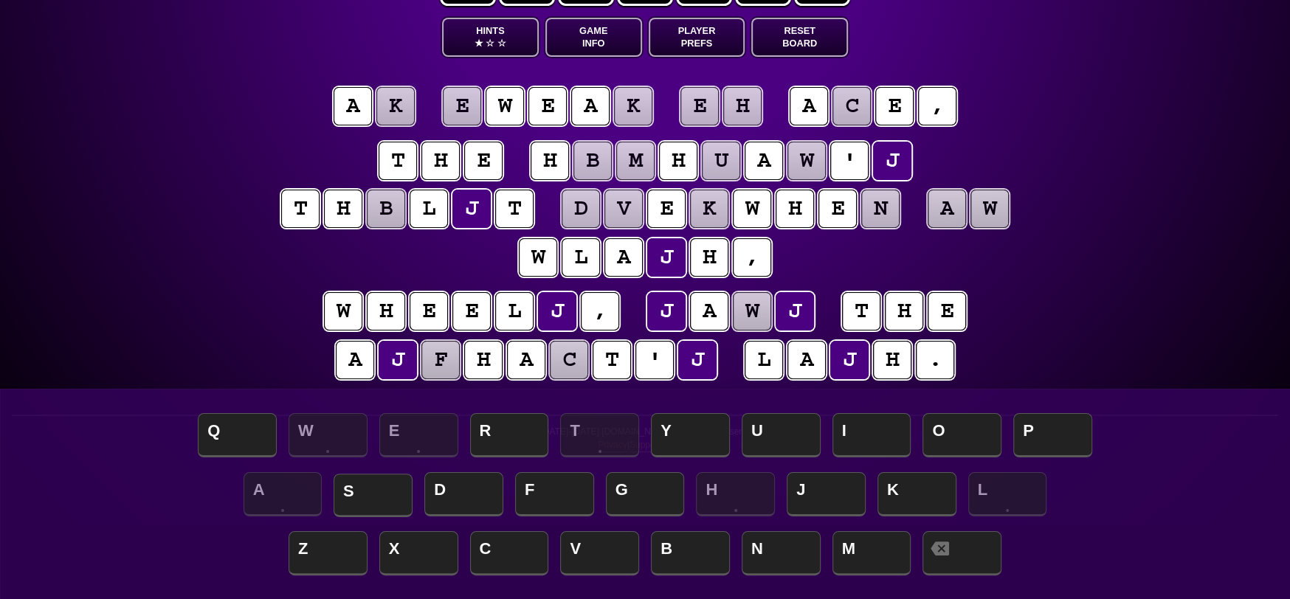
click at [382, 488] on span "S" at bounding box center [373, 496] width 79 height 44
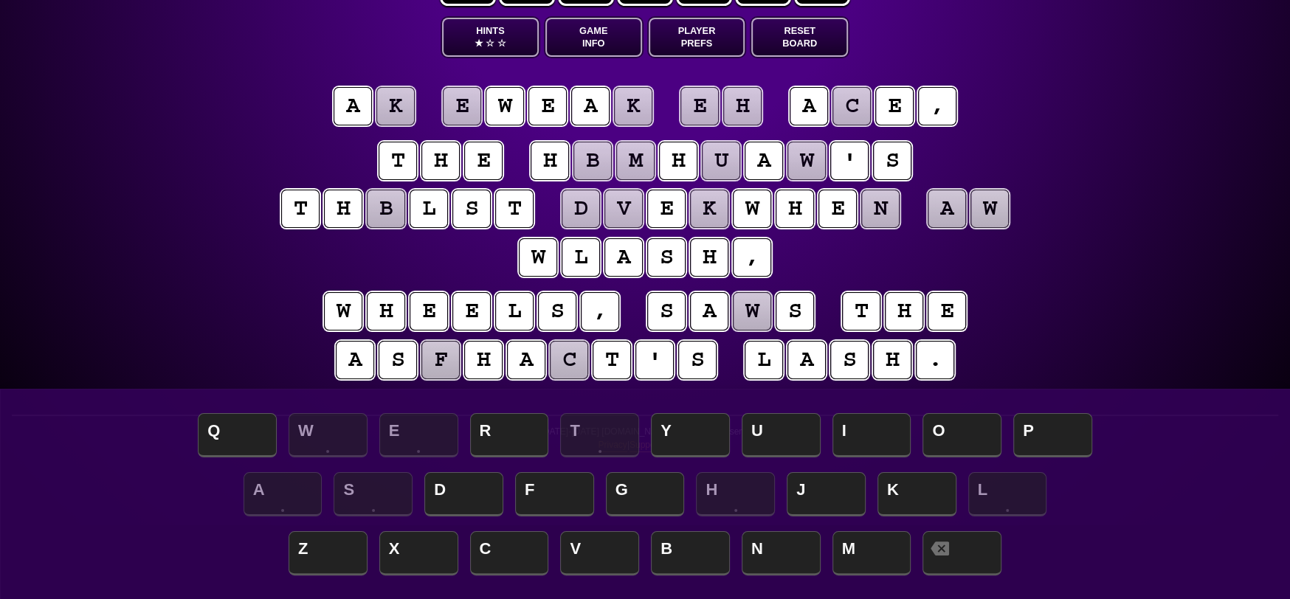
click at [543, 256] on puzzle-tile "w" at bounding box center [538, 257] width 38 height 38
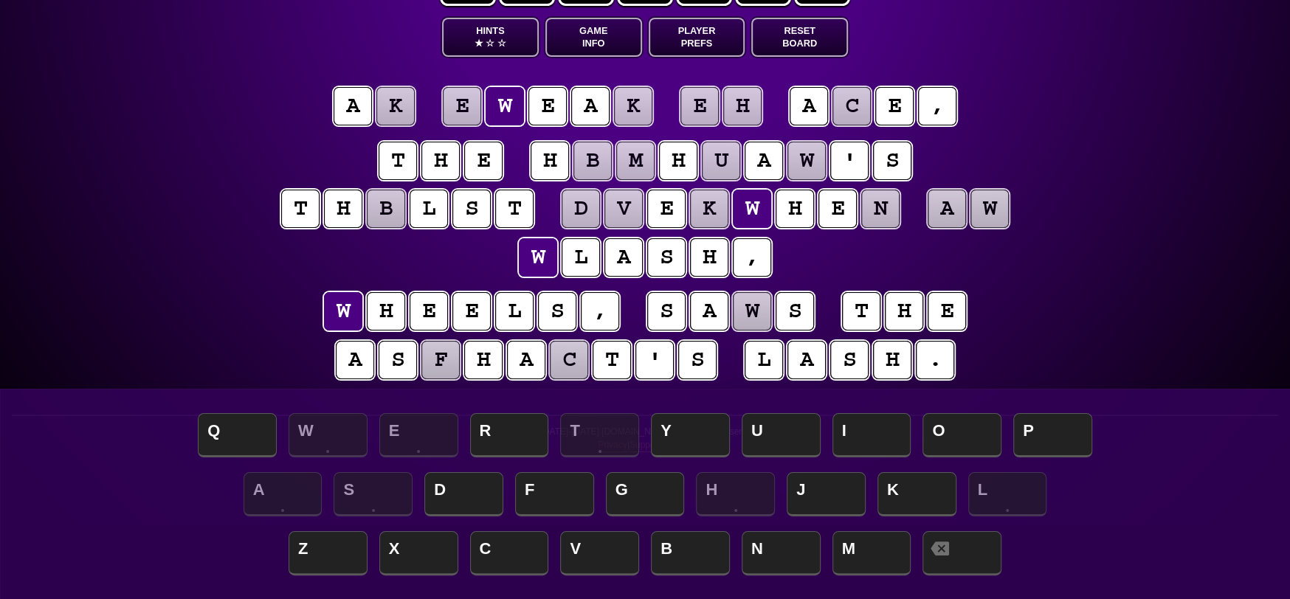
click at [433, 206] on puzzle-tile "l" at bounding box center [429, 209] width 38 height 38
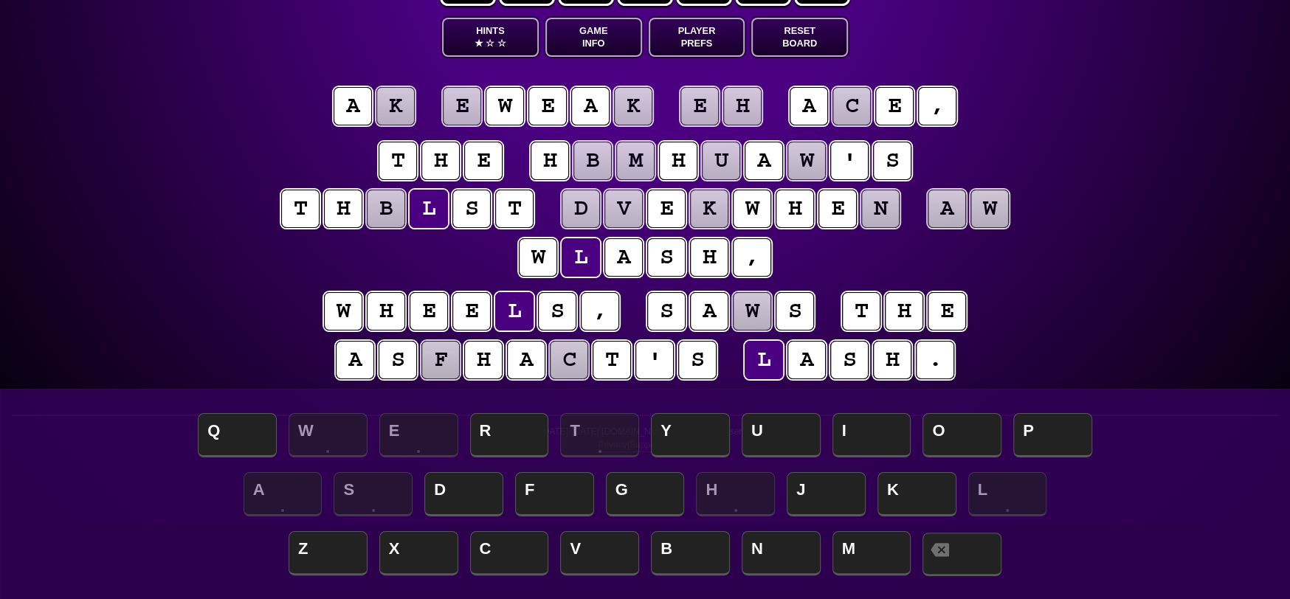
click at [968, 540] on span at bounding box center [962, 555] width 79 height 44
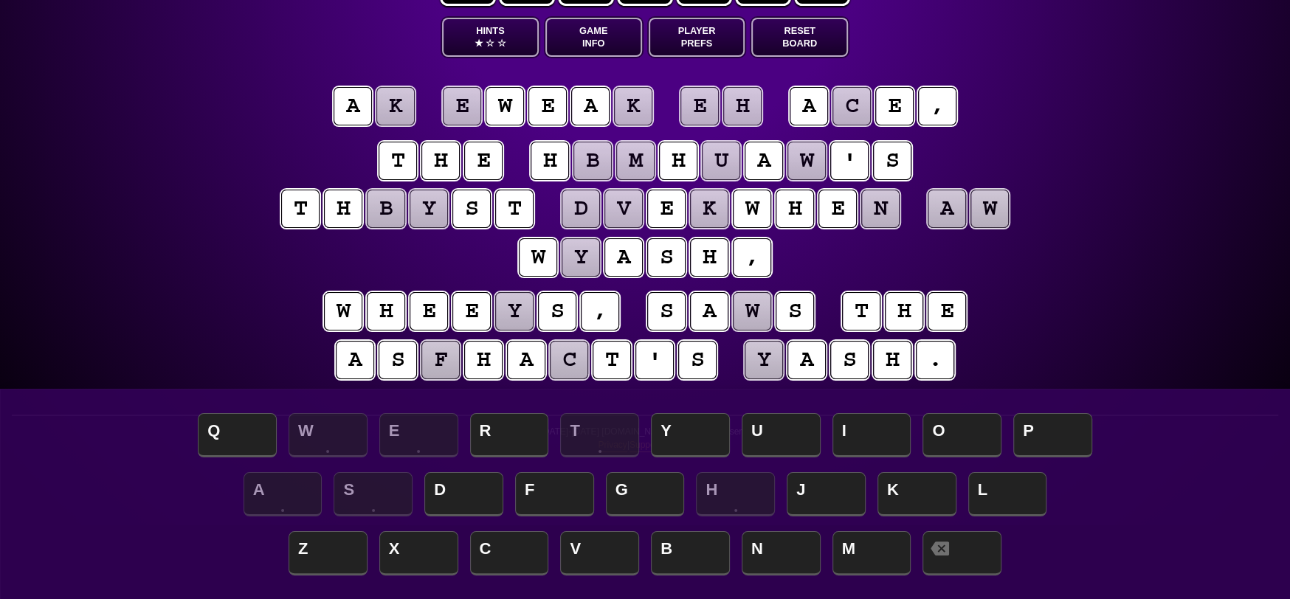
click at [385, 209] on puzzle-tile "b" at bounding box center [386, 209] width 38 height 38
click at [861, 432] on span "I" at bounding box center [872, 437] width 79 height 44
click at [430, 199] on puzzle-tile "y" at bounding box center [429, 209] width 38 height 38
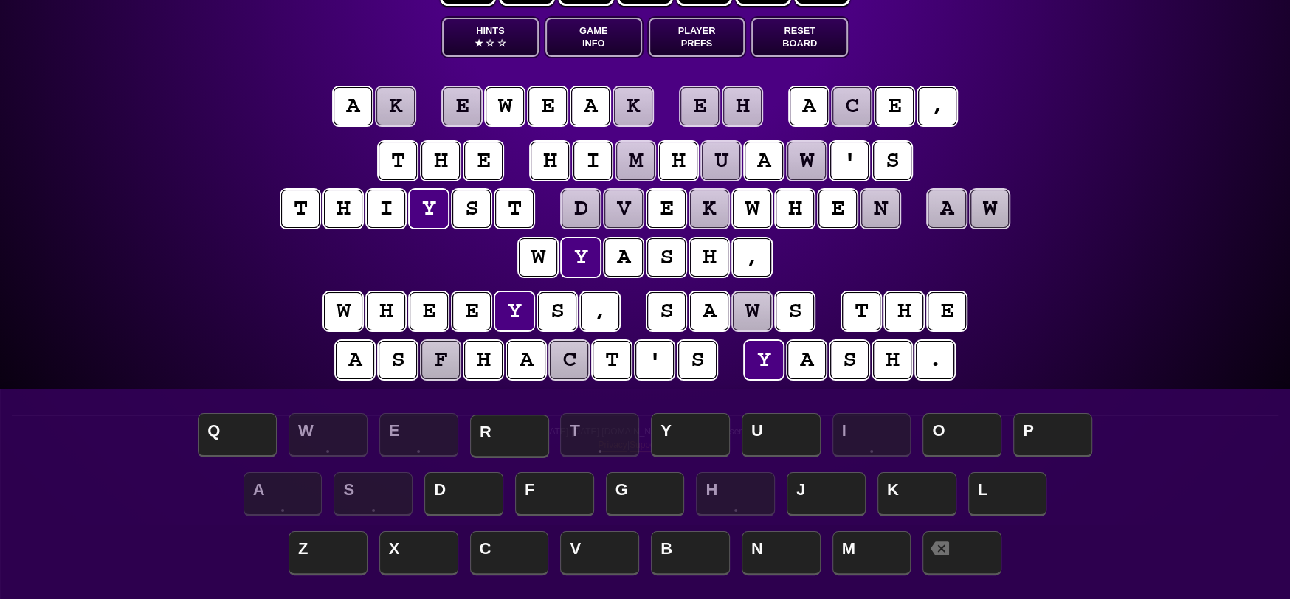
click at [525, 434] on span "R" at bounding box center [509, 437] width 79 height 44
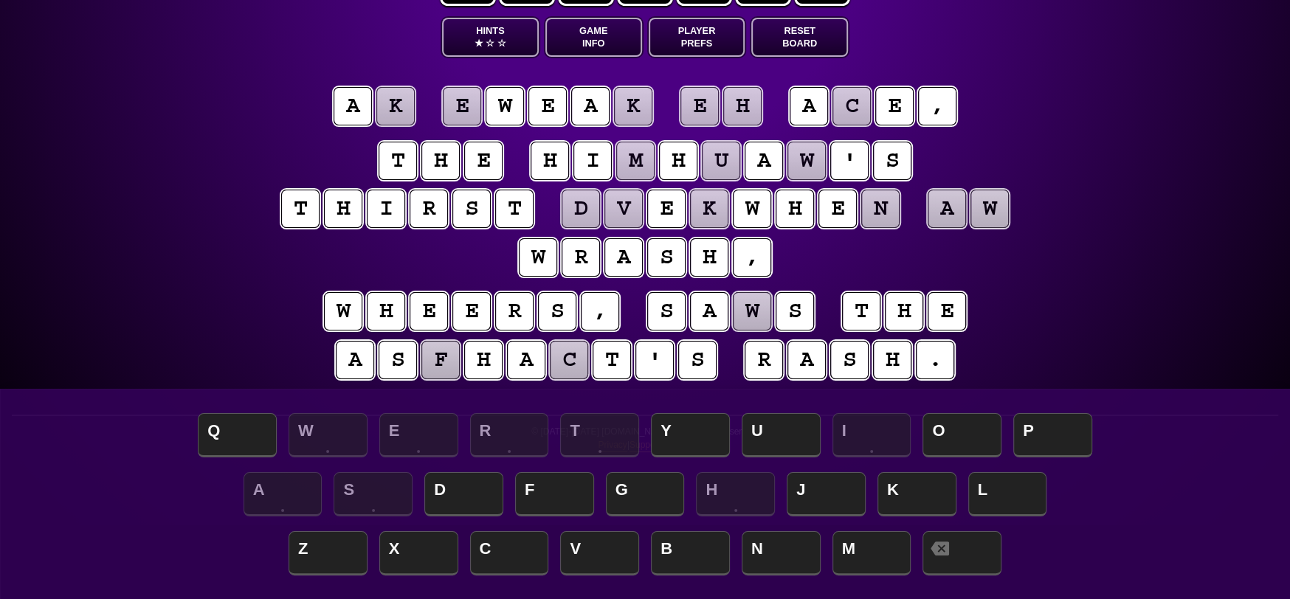
click at [518, 320] on puzzle-tile "r" at bounding box center [514, 311] width 38 height 38
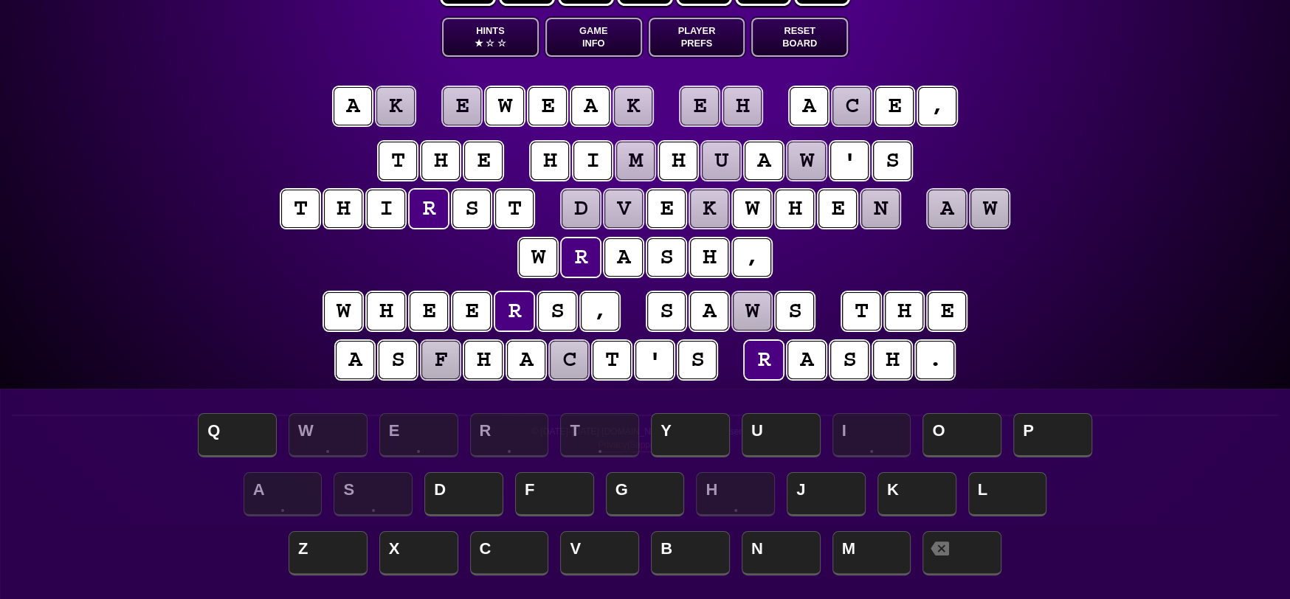
click at [543, 255] on puzzle-tile "w" at bounding box center [538, 257] width 38 height 38
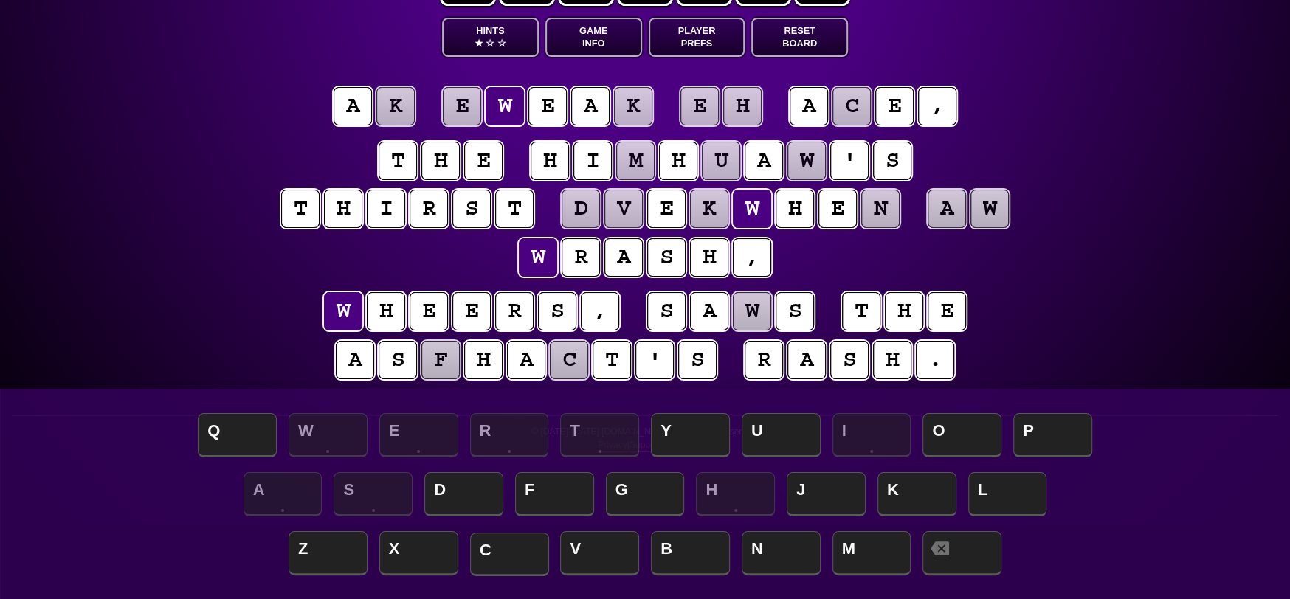
click at [518, 545] on span "C" at bounding box center [509, 555] width 79 height 44
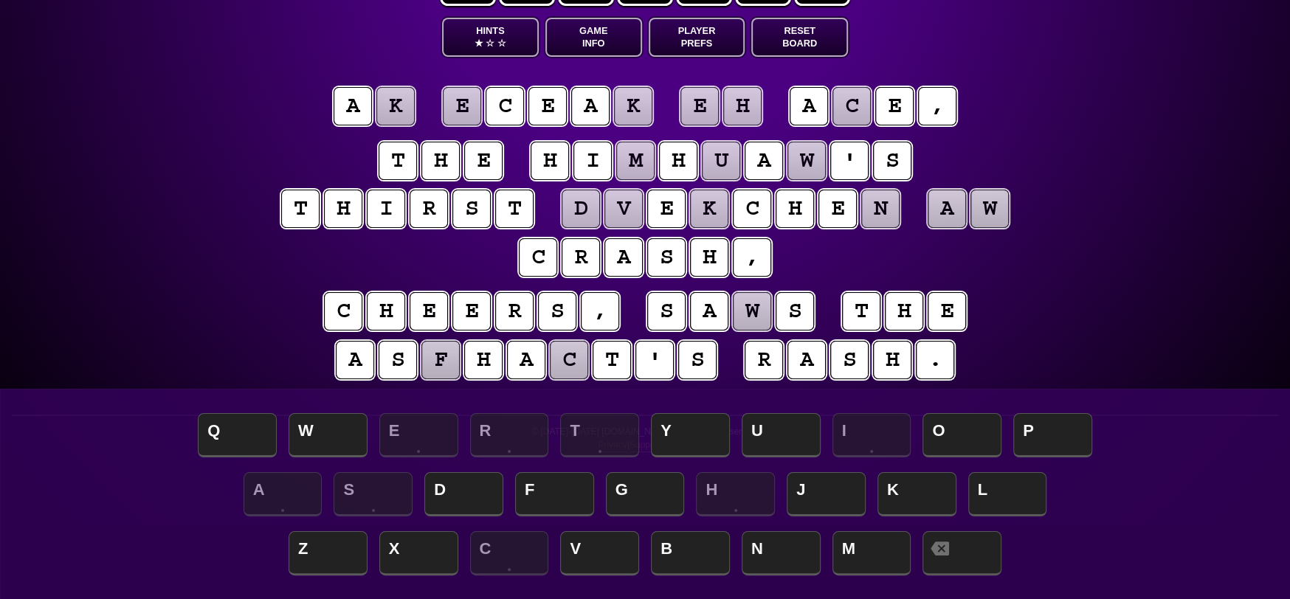
click at [475, 104] on puzzle-tile "e" at bounding box center [462, 106] width 38 height 38
click at [953, 432] on span "O" at bounding box center [962, 437] width 79 height 44
click at [743, 107] on puzzle-tile "h" at bounding box center [742, 106] width 38 height 38
click at [546, 503] on span "F" at bounding box center [554, 496] width 79 height 44
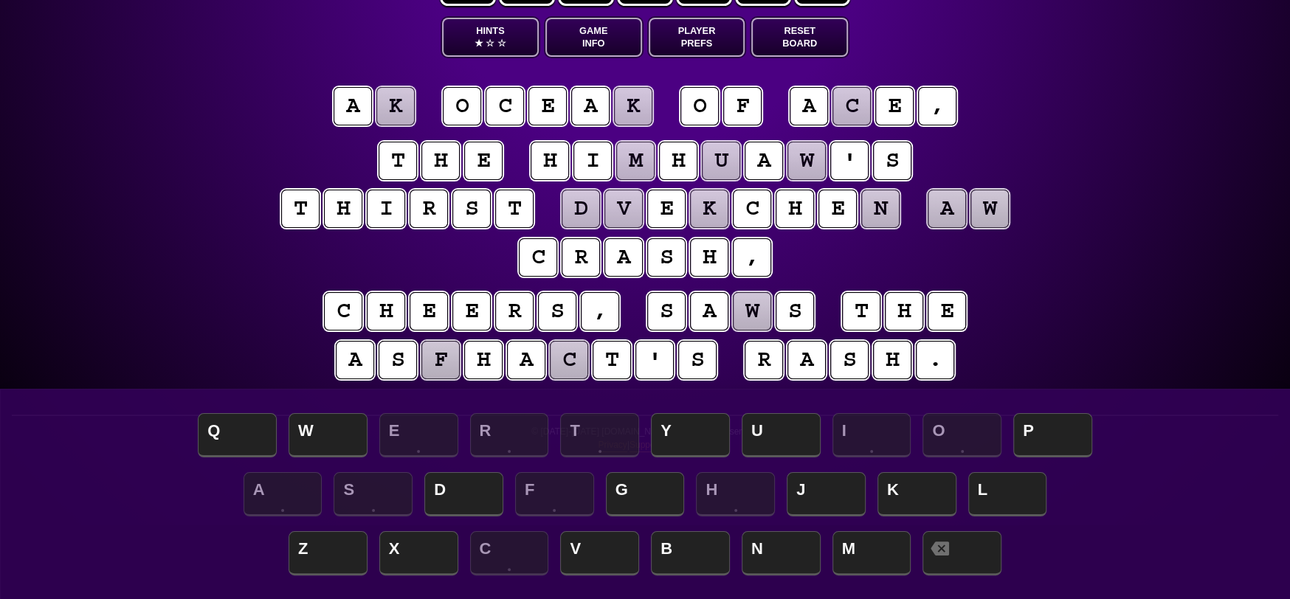
click at [866, 109] on puzzle-tile "c" at bounding box center [852, 106] width 38 height 38
click at [1008, 489] on span "L" at bounding box center [1008, 496] width 79 height 44
click at [402, 102] on puzzle-tile "k" at bounding box center [396, 106] width 38 height 38
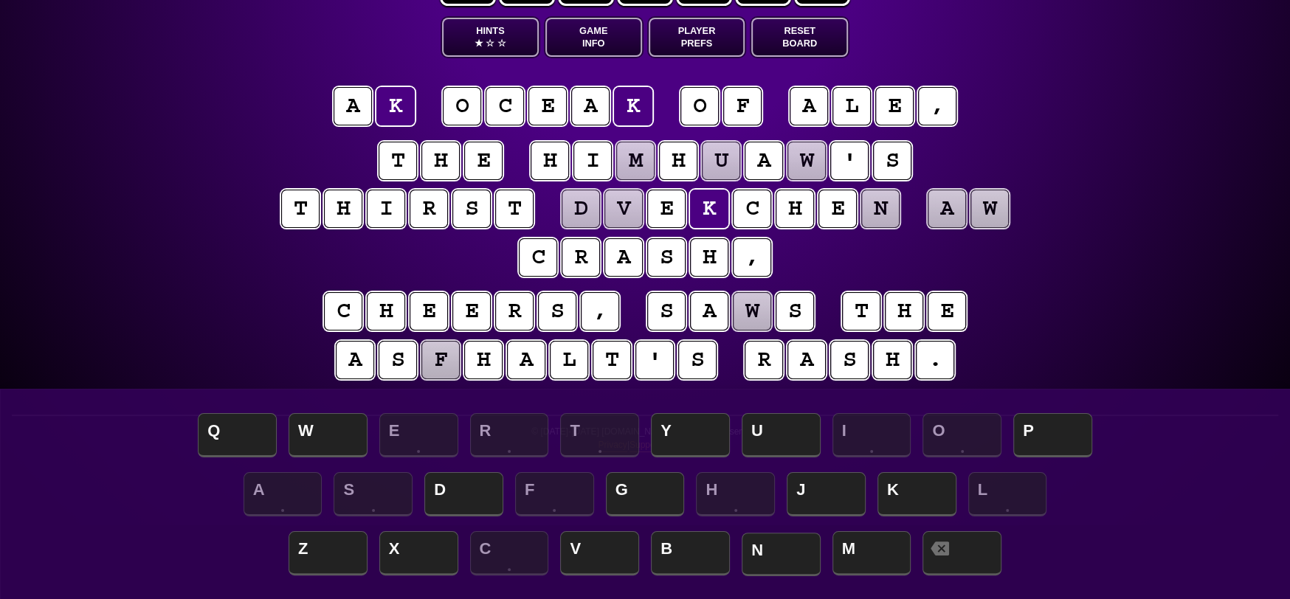
click at [797, 557] on span "N" at bounding box center [781, 555] width 79 height 44
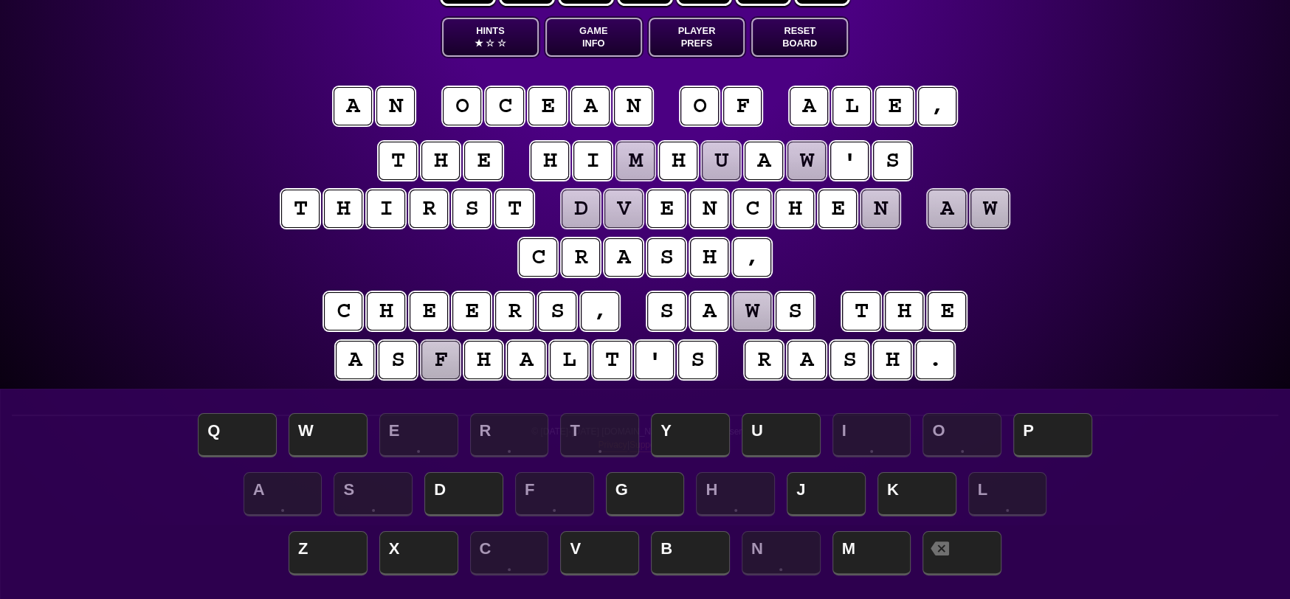
click at [437, 365] on puzzle-tile "f" at bounding box center [441, 360] width 38 height 38
click at [1053, 424] on span "P" at bounding box center [1053, 437] width 79 height 44
click at [760, 304] on puzzle-tile "w" at bounding box center [752, 311] width 38 height 38
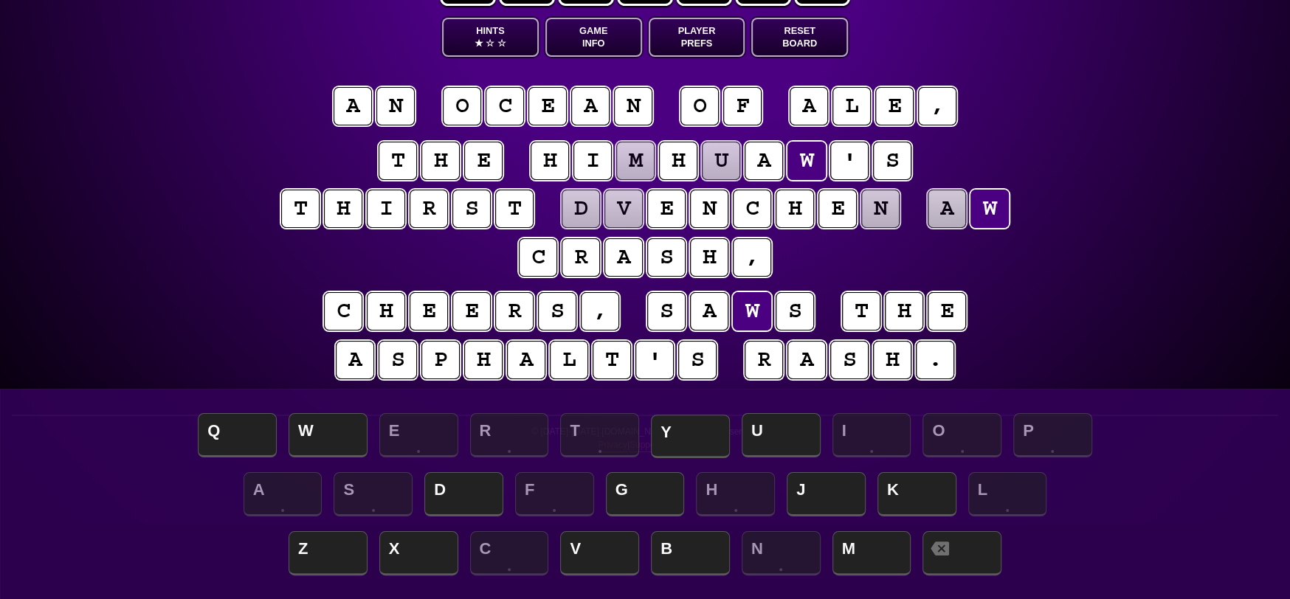
click at [709, 429] on span "Y" at bounding box center [690, 437] width 79 height 44
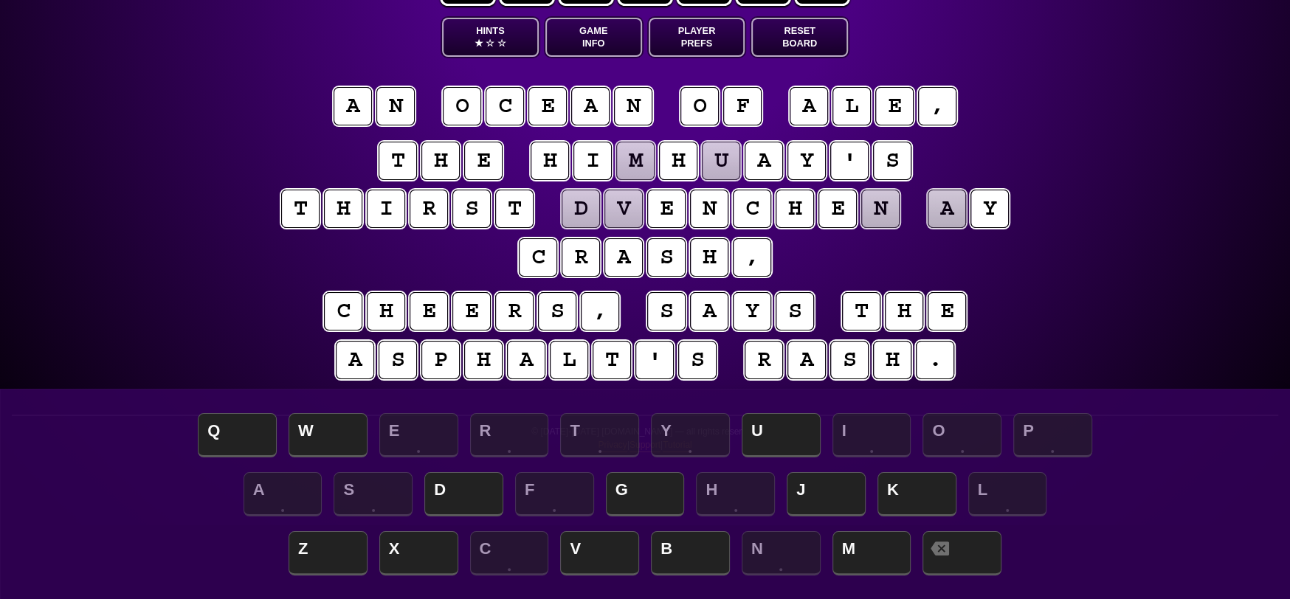
click at [954, 209] on puzzle-tile "a" at bounding box center [947, 209] width 38 height 38
click at [690, 548] on span "B" at bounding box center [690, 555] width 79 height 44
click at [647, 164] on puzzle-tile "m" at bounding box center [635, 161] width 38 height 38
click at [726, 162] on puzzle-tile "u" at bounding box center [721, 161] width 38 height 38
click at [647, 164] on puzzle-tile "m" at bounding box center [635, 161] width 38 height 38
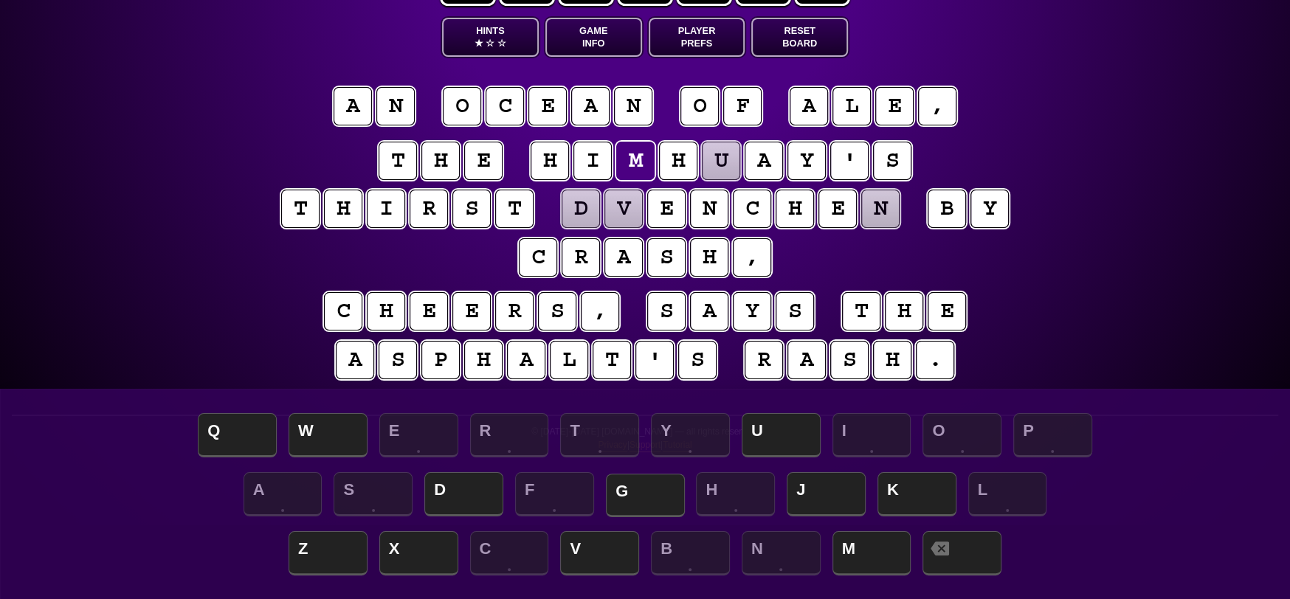
click at [660, 501] on span "G" at bounding box center [645, 496] width 79 height 44
click at [730, 157] on puzzle-tile "u" at bounding box center [721, 161] width 38 height 38
click at [344, 441] on span "W" at bounding box center [328, 437] width 79 height 44
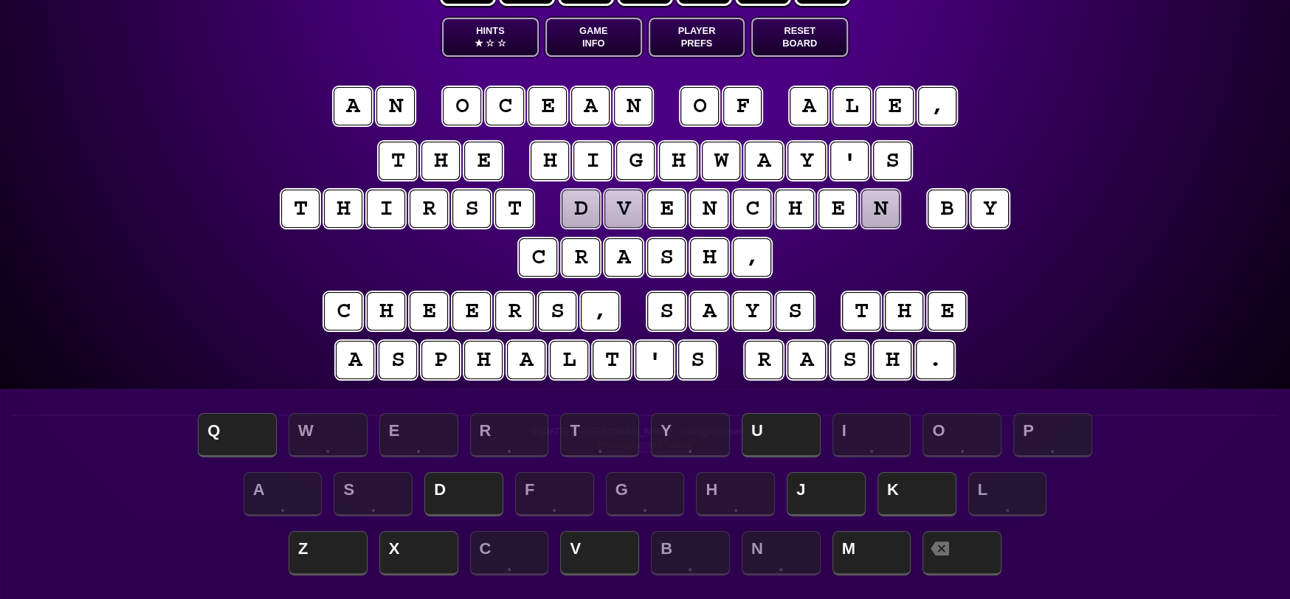
click at [882, 206] on puzzle-tile "n" at bounding box center [881, 209] width 38 height 38
click at [582, 206] on puzzle-tile "d" at bounding box center [581, 209] width 38 height 38
drag, startPoint x: 640, startPoint y: 213, endPoint x: 636, endPoint y: 221, distance: 8.3
click at [639, 216] on puzzle-tile "v" at bounding box center [624, 209] width 38 height 38
click at [589, 214] on puzzle-tile "d" at bounding box center [581, 209] width 38 height 38
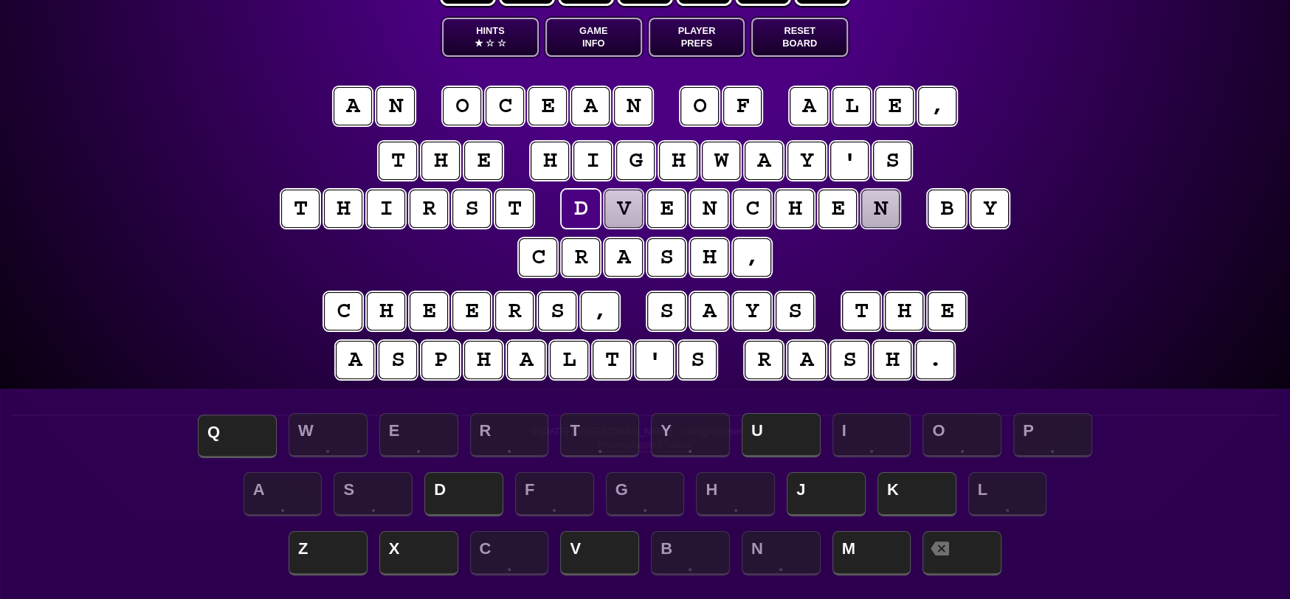
click at [233, 422] on span "Q" at bounding box center [237, 437] width 79 height 44
click at [631, 206] on puzzle-tile "v" at bounding box center [624, 209] width 38 height 38
click at [800, 446] on span "U" at bounding box center [781, 437] width 79 height 44
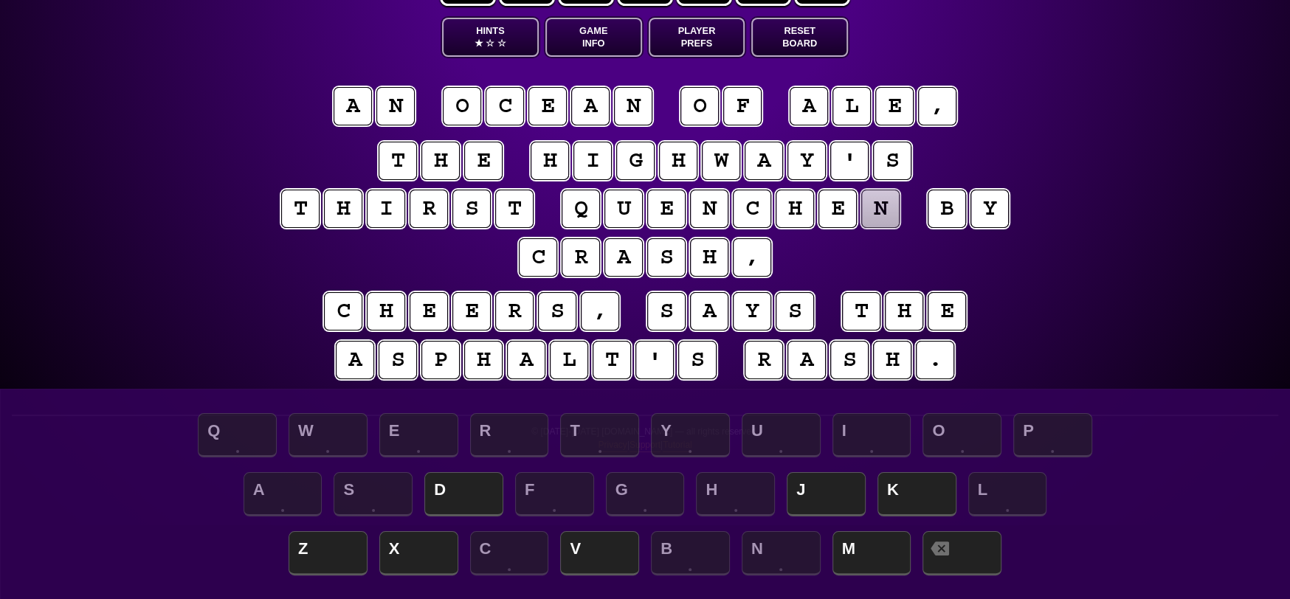
click at [883, 206] on puzzle-tile "n" at bounding box center [881, 209] width 38 height 38
click at [451, 492] on span "D" at bounding box center [463, 496] width 79 height 44
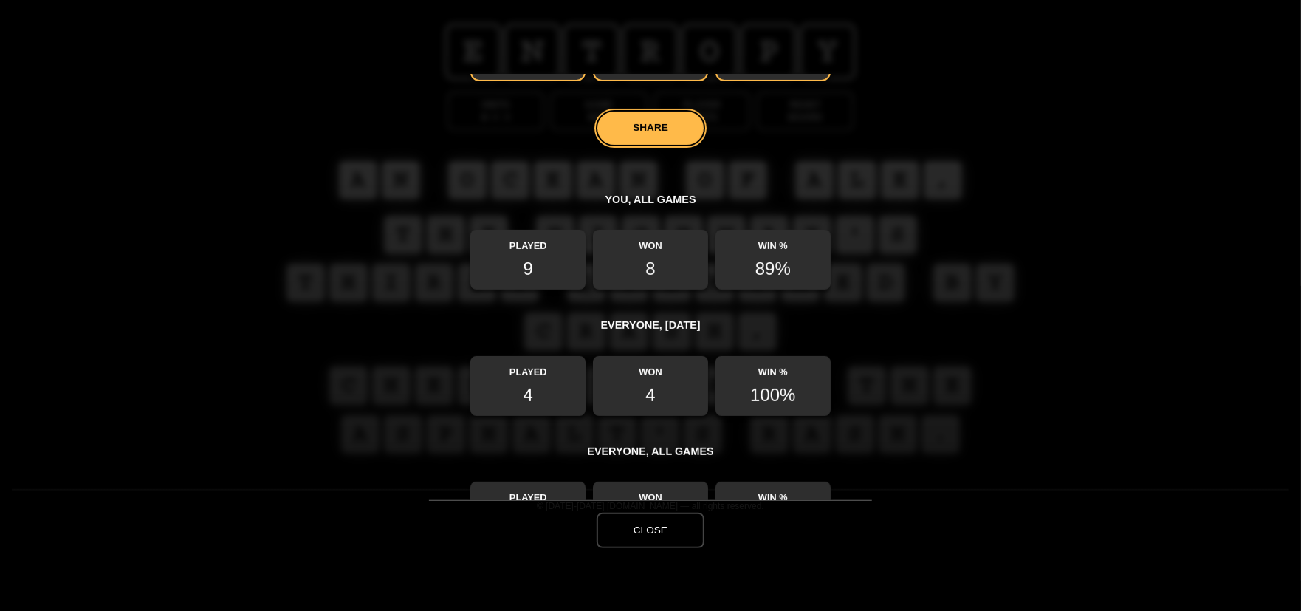
scroll to position [426, 0]
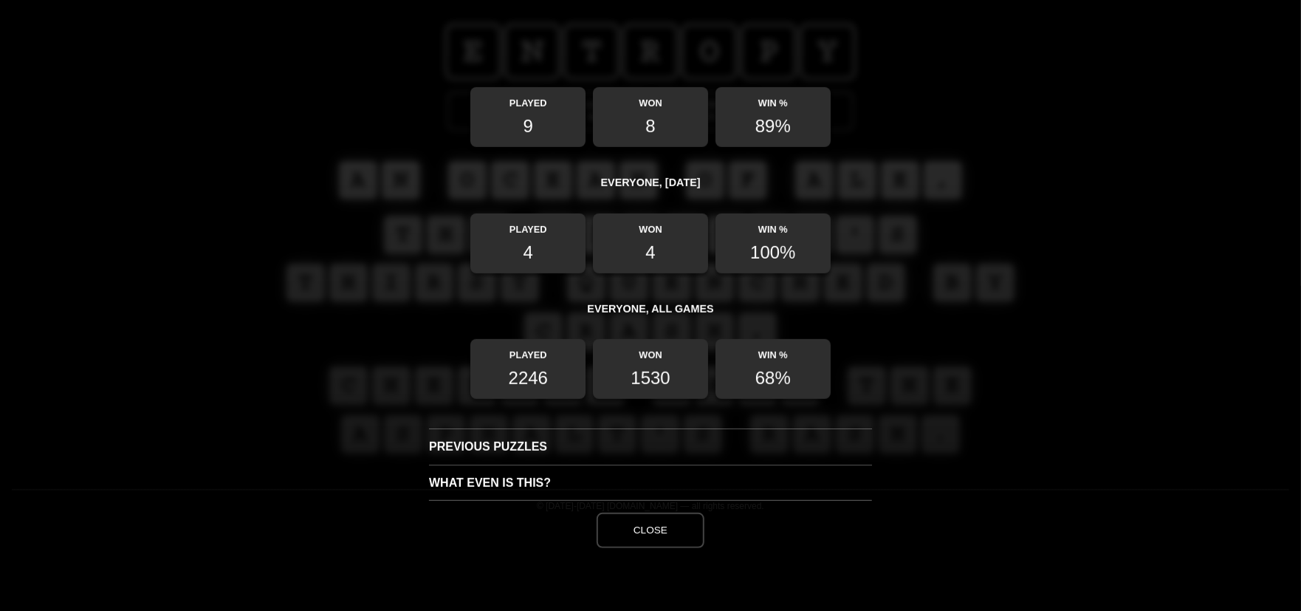
click at [615, 524] on button "Close" at bounding box center [651, 529] width 108 height 35
